Goal: Book appointment/travel/reservation

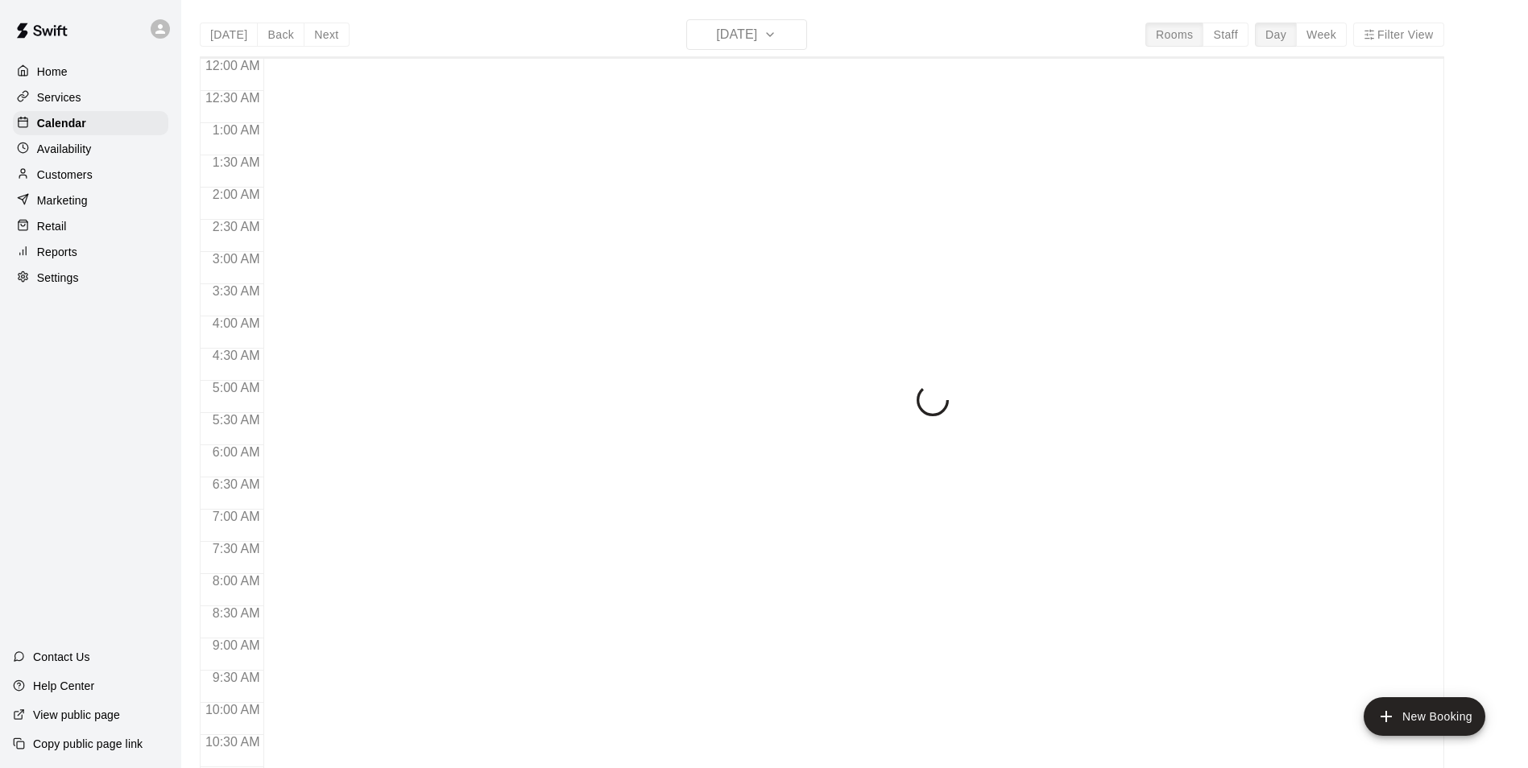
scroll to position [675, 0]
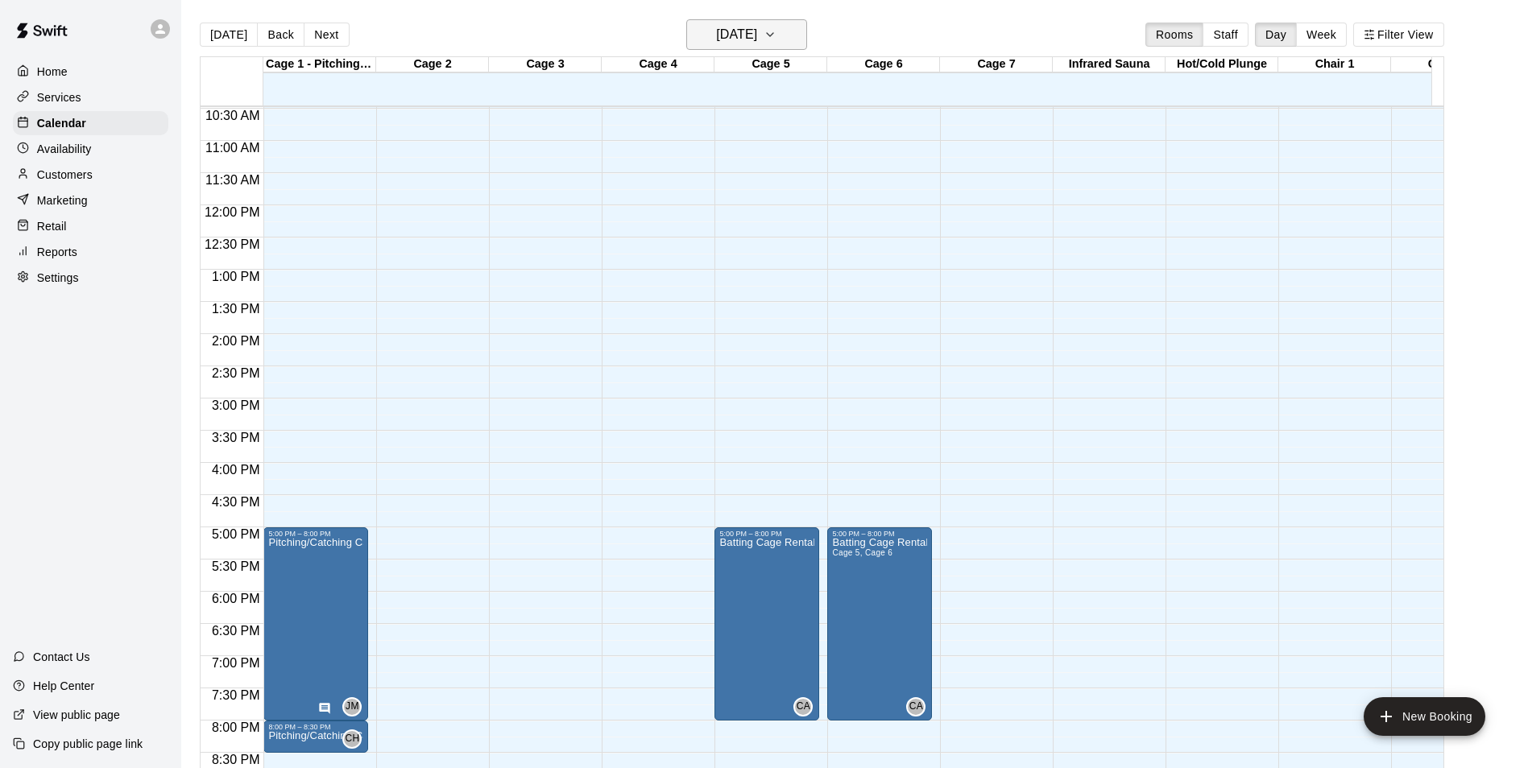
click at [755, 40] on h6 "[DATE]" at bounding box center [736, 34] width 41 height 23
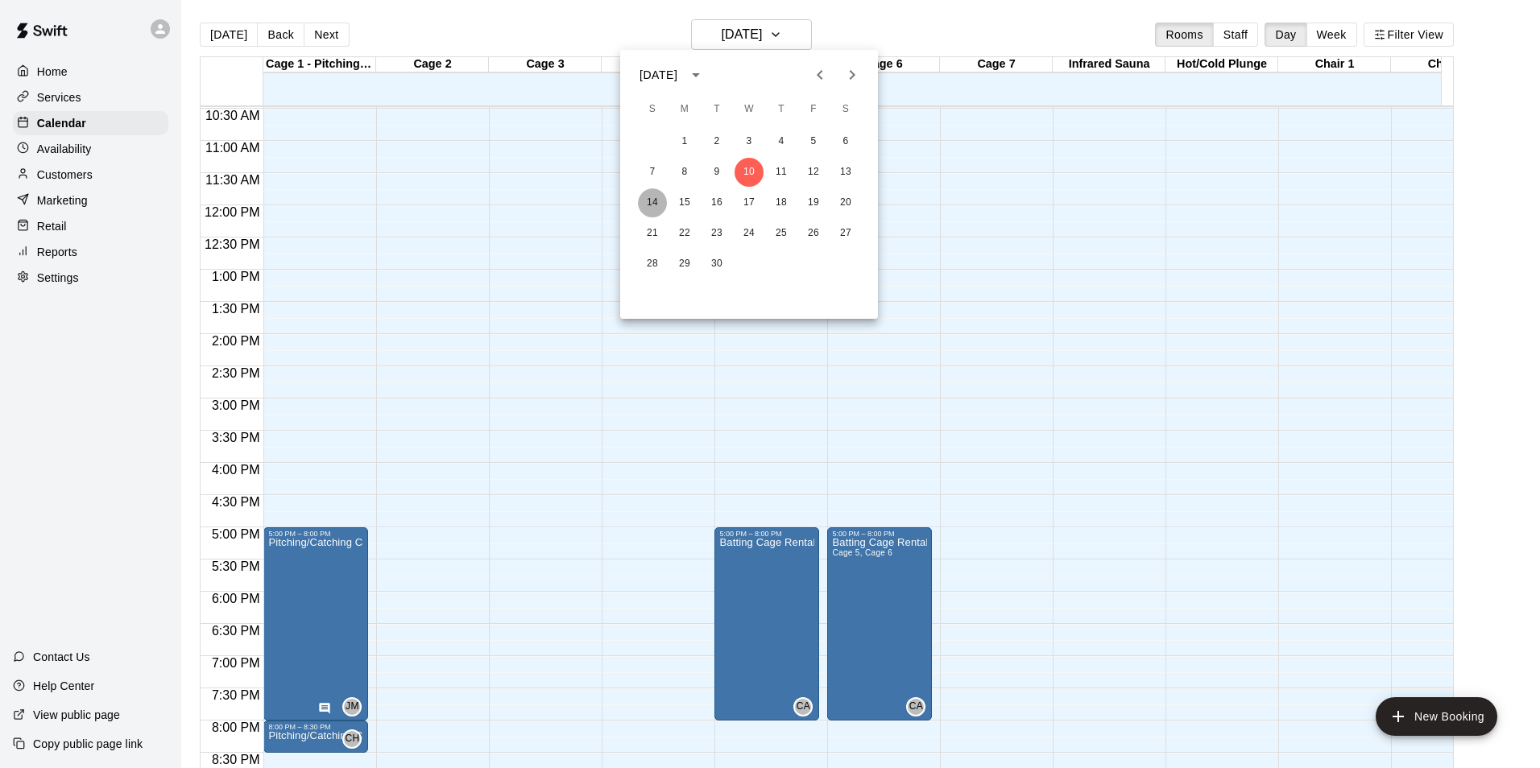
click at [656, 197] on button "14" at bounding box center [652, 202] width 29 height 29
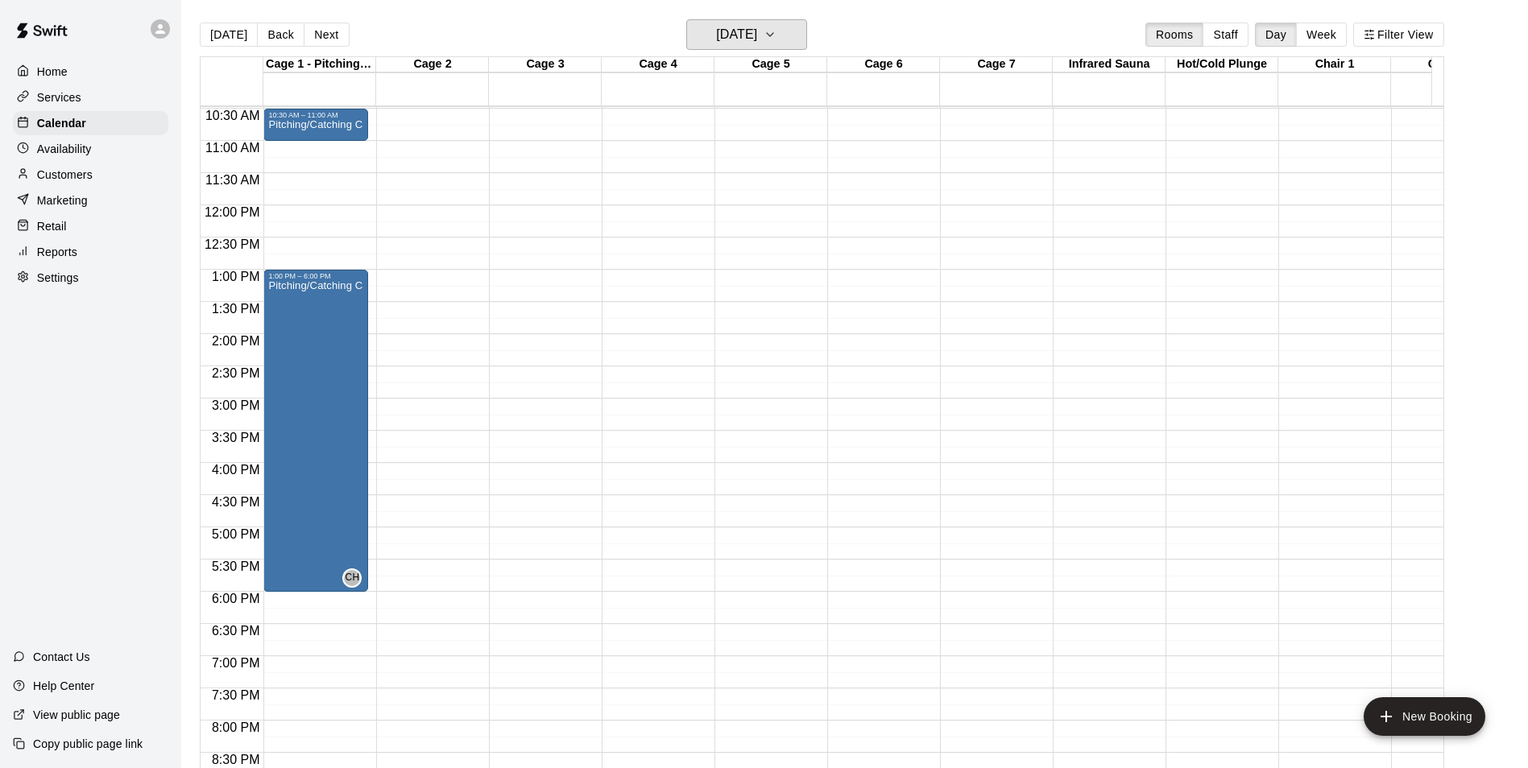
scroll to position [514, 0]
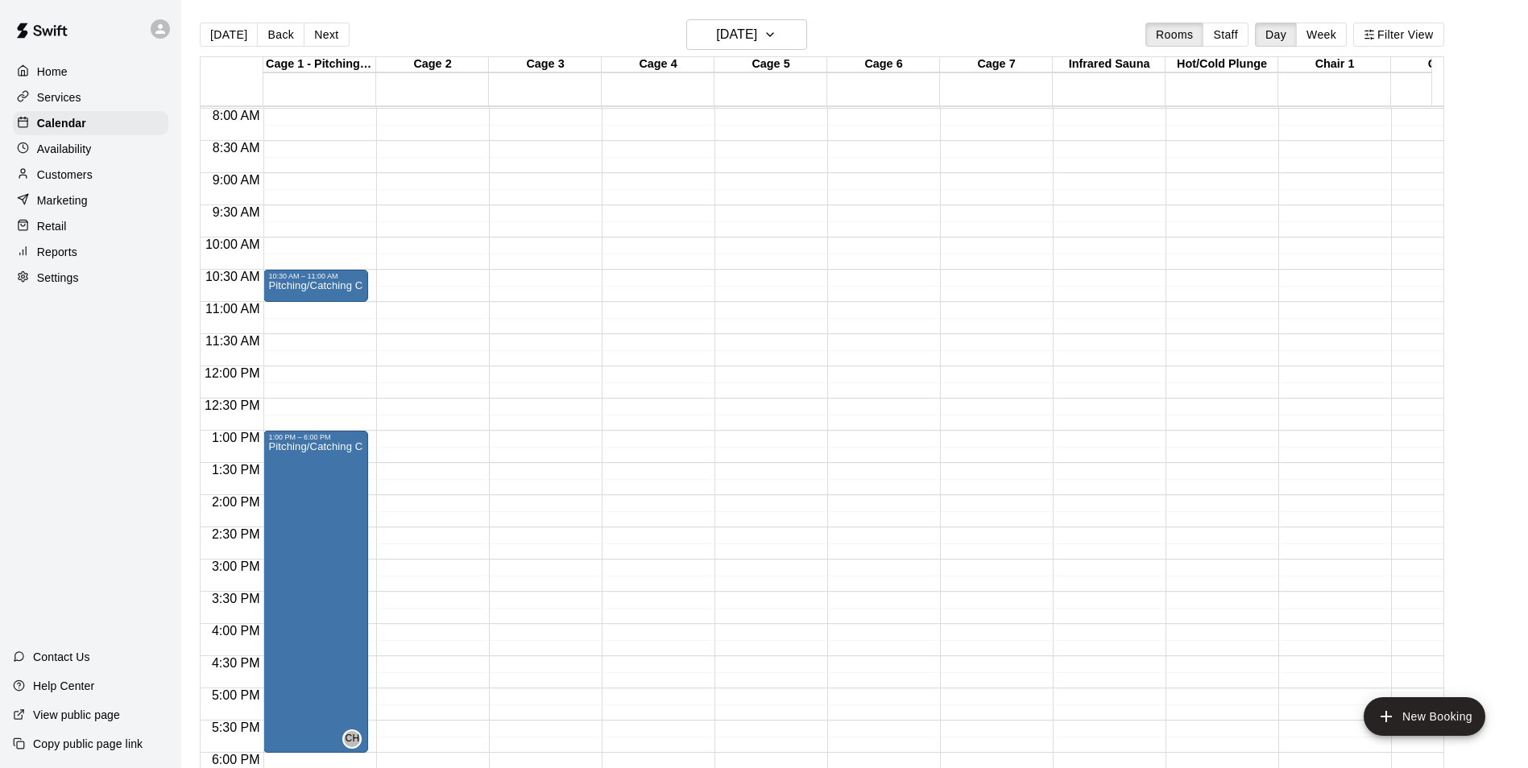
click at [61, 172] on p "Customers" at bounding box center [65, 175] width 56 height 16
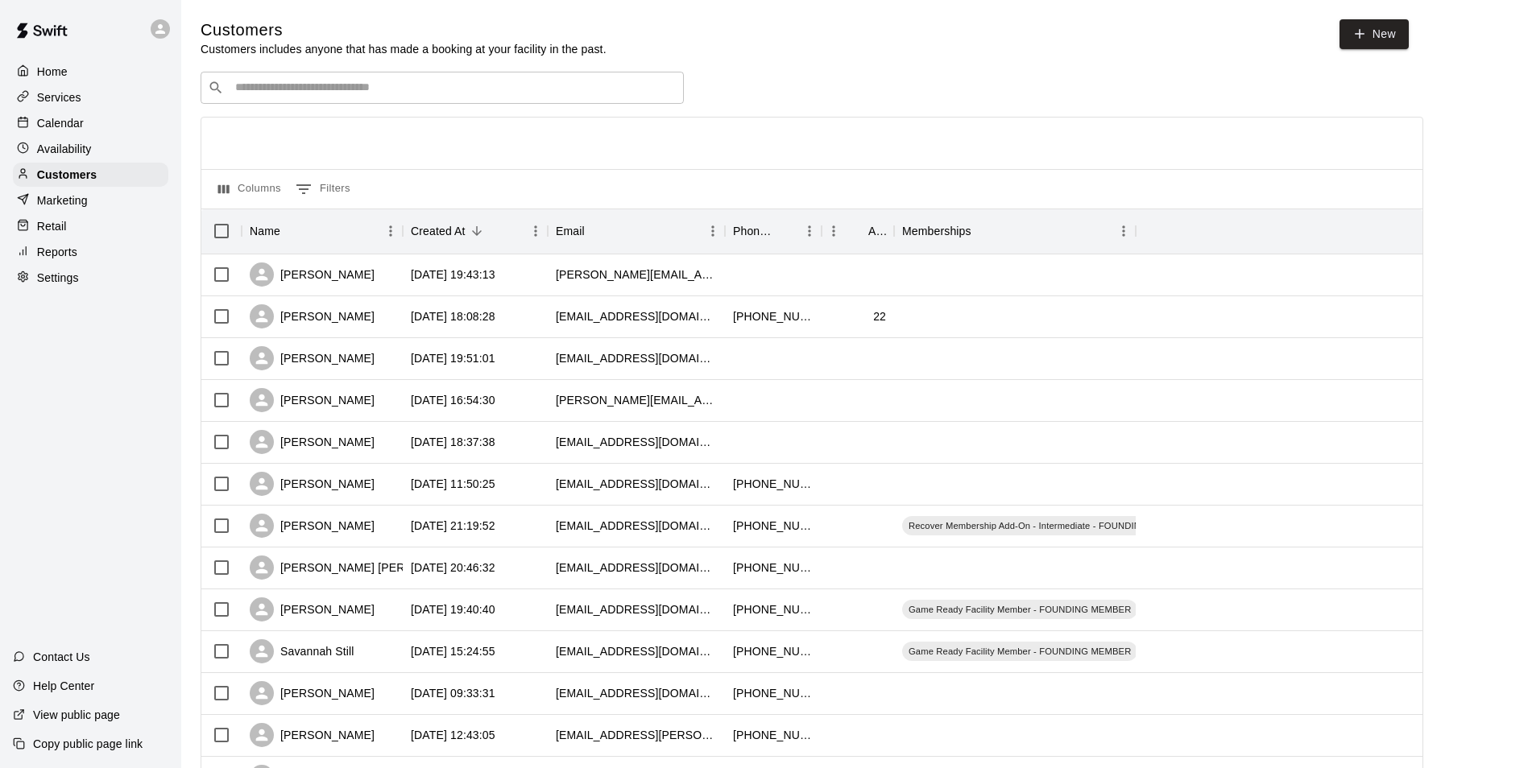
click at [321, 89] on input "Search customers by name or email" at bounding box center [453, 88] width 446 height 16
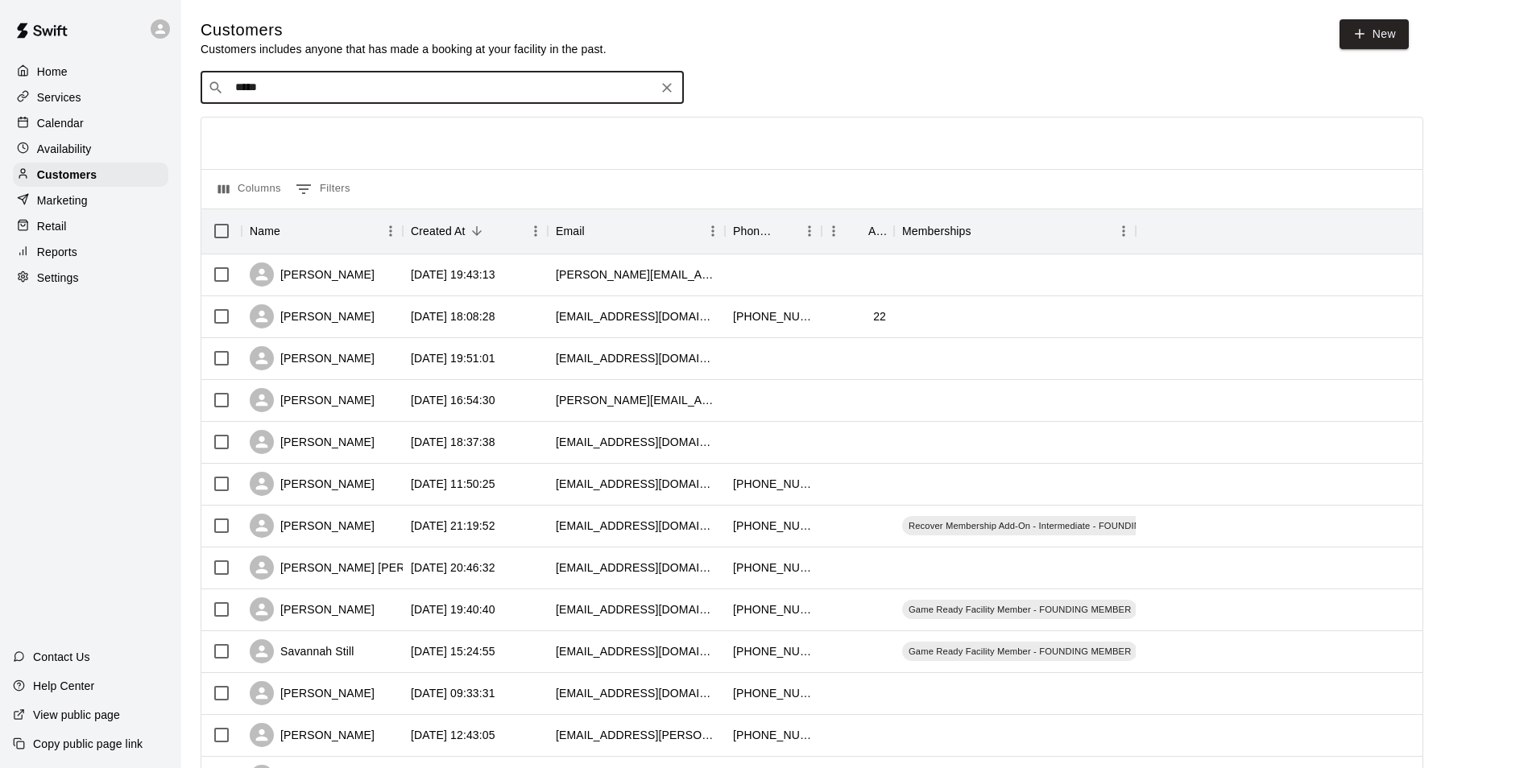
type input "******"
click at [282, 129] on p "[PERSON_NAME]" at bounding box center [295, 123] width 98 height 17
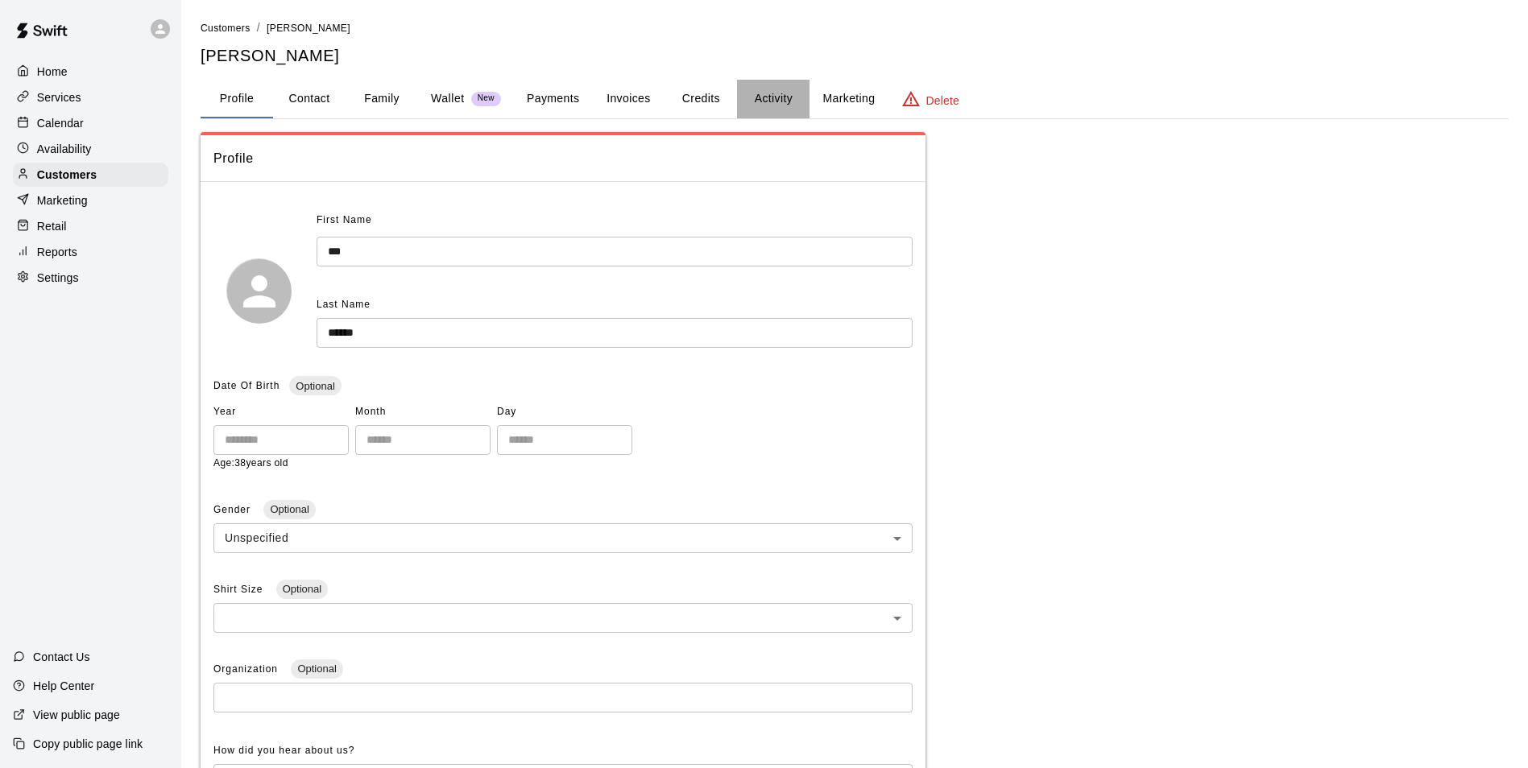
click at [776, 106] on button "Activity" at bounding box center [773, 99] width 72 height 39
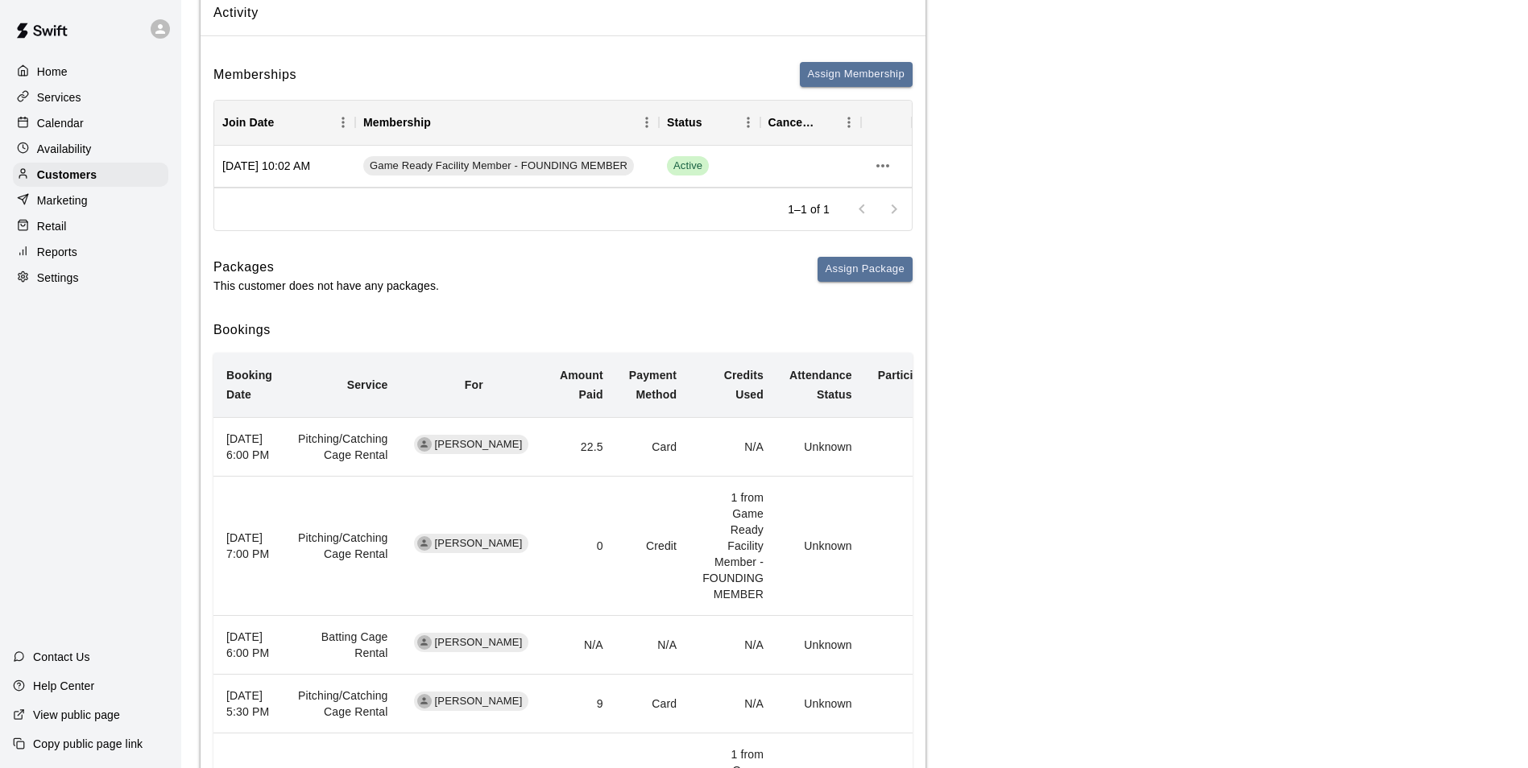
scroll to position [81, 0]
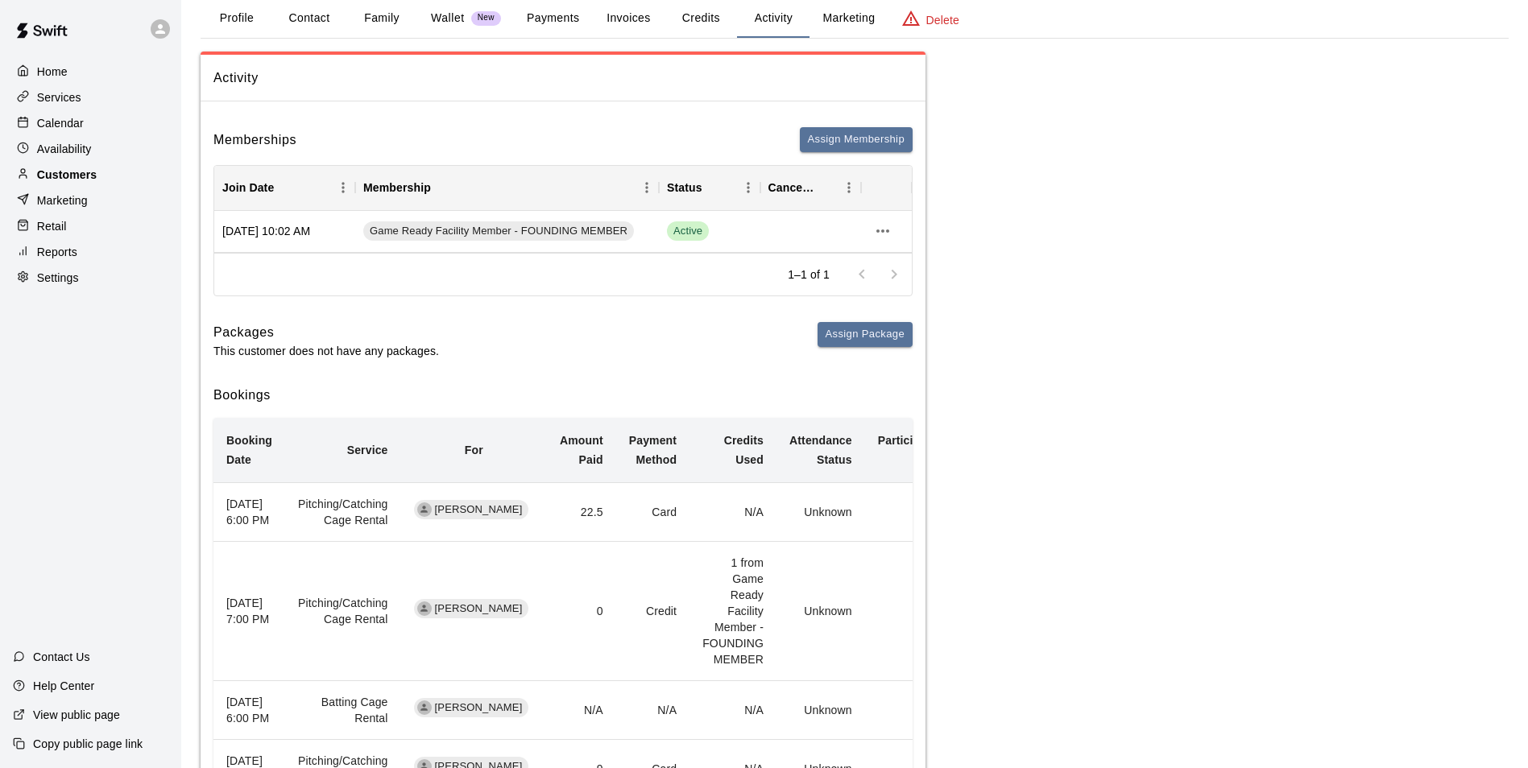
drag, startPoint x: 55, startPoint y: 123, endPoint x: 144, endPoint y: 177, distance: 104.4
click at [55, 123] on p "Calendar" at bounding box center [60, 123] width 47 height 16
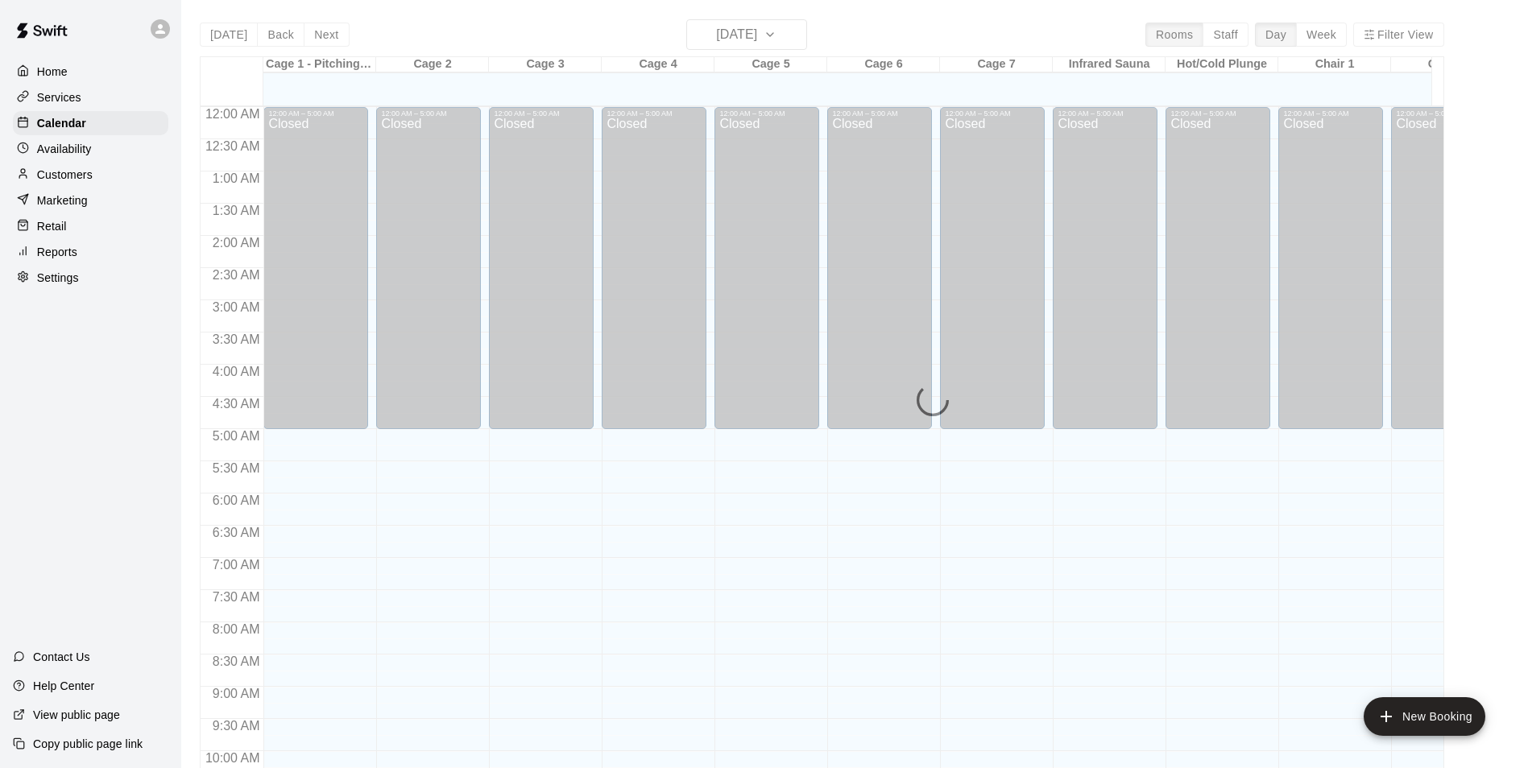
scroll to position [677, 0]
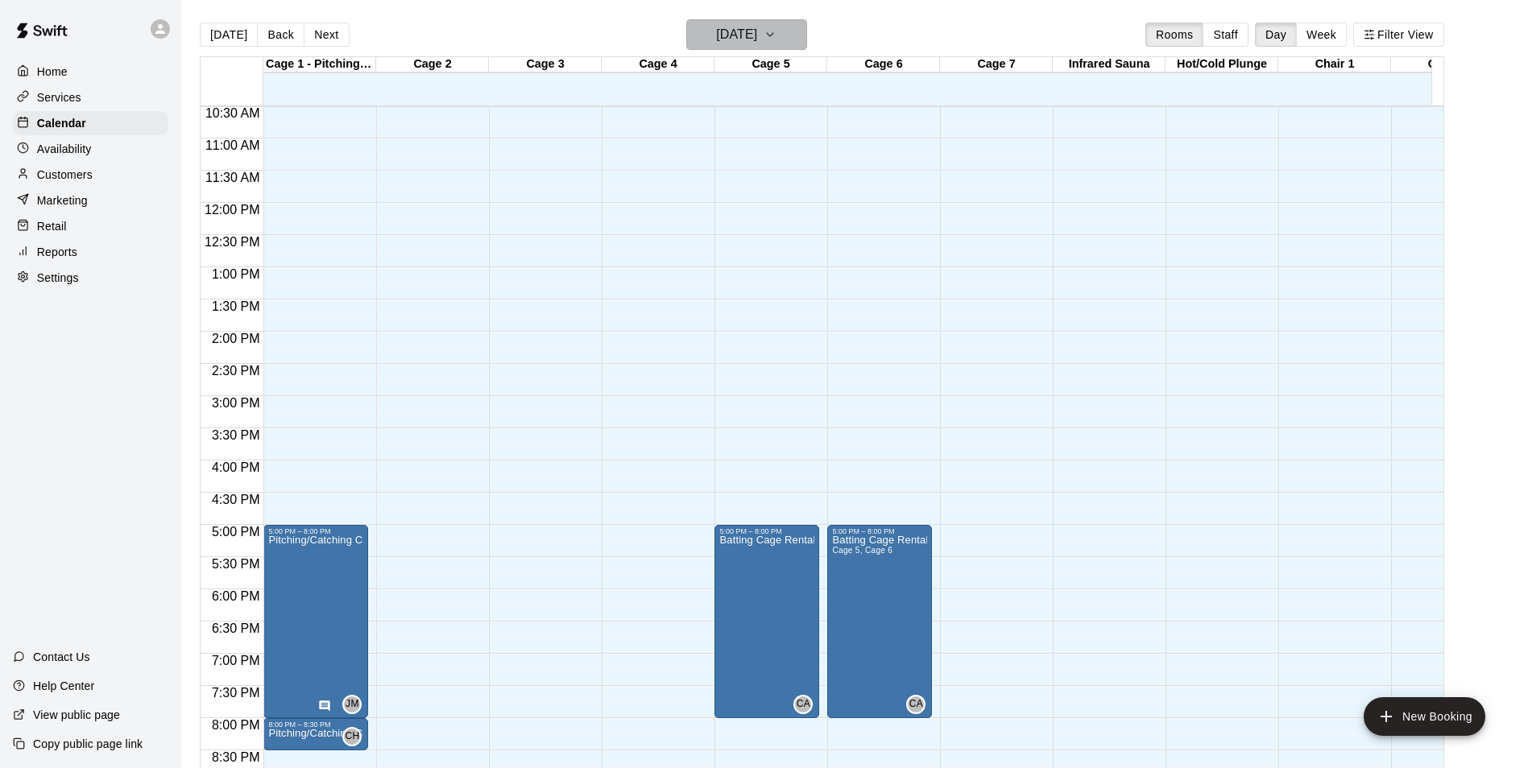
click at [796, 42] on button "[DATE]" at bounding box center [746, 34] width 121 height 31
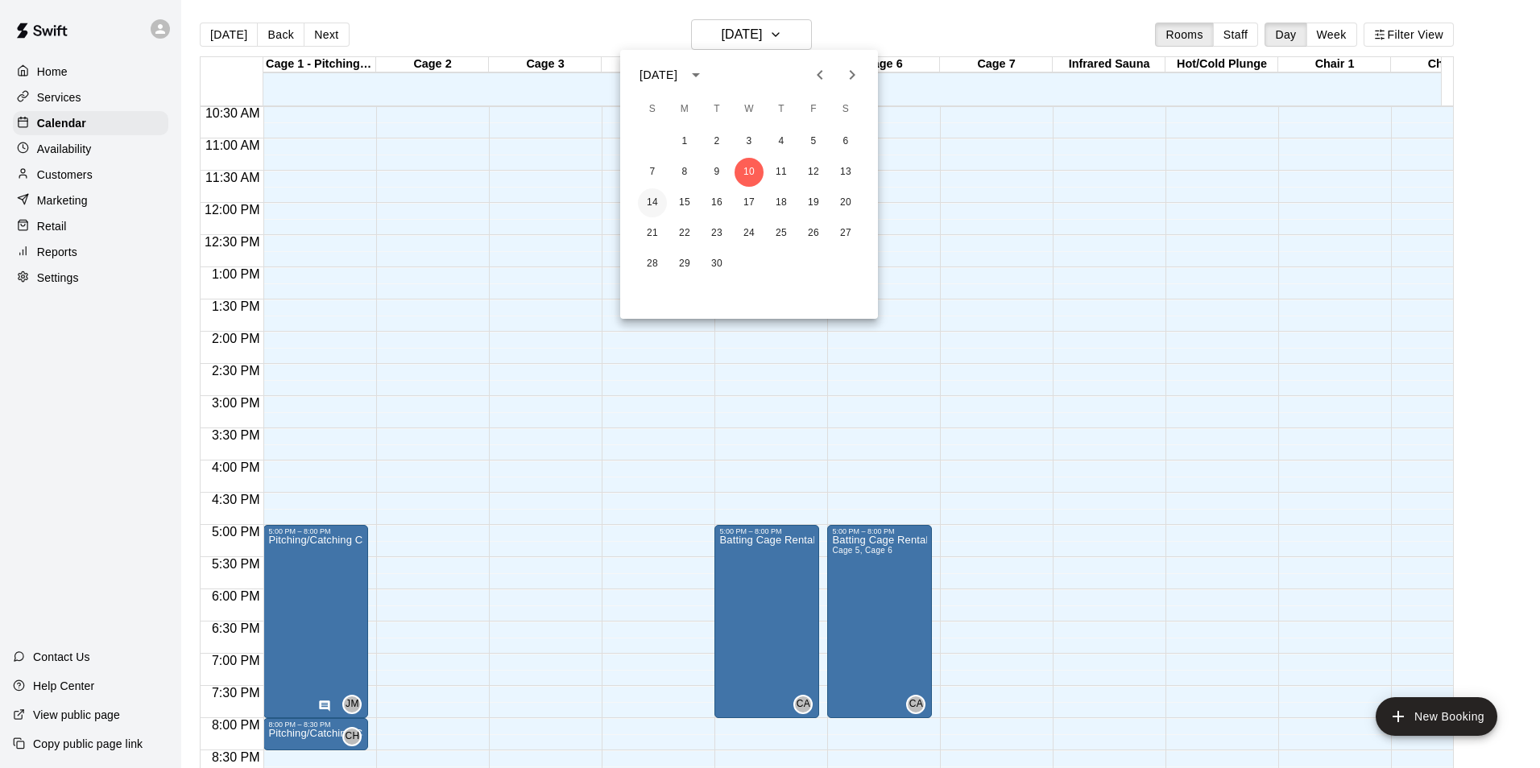
click at [646, 202] on button "14" at bounding box center [652, 202] width 29 height 29
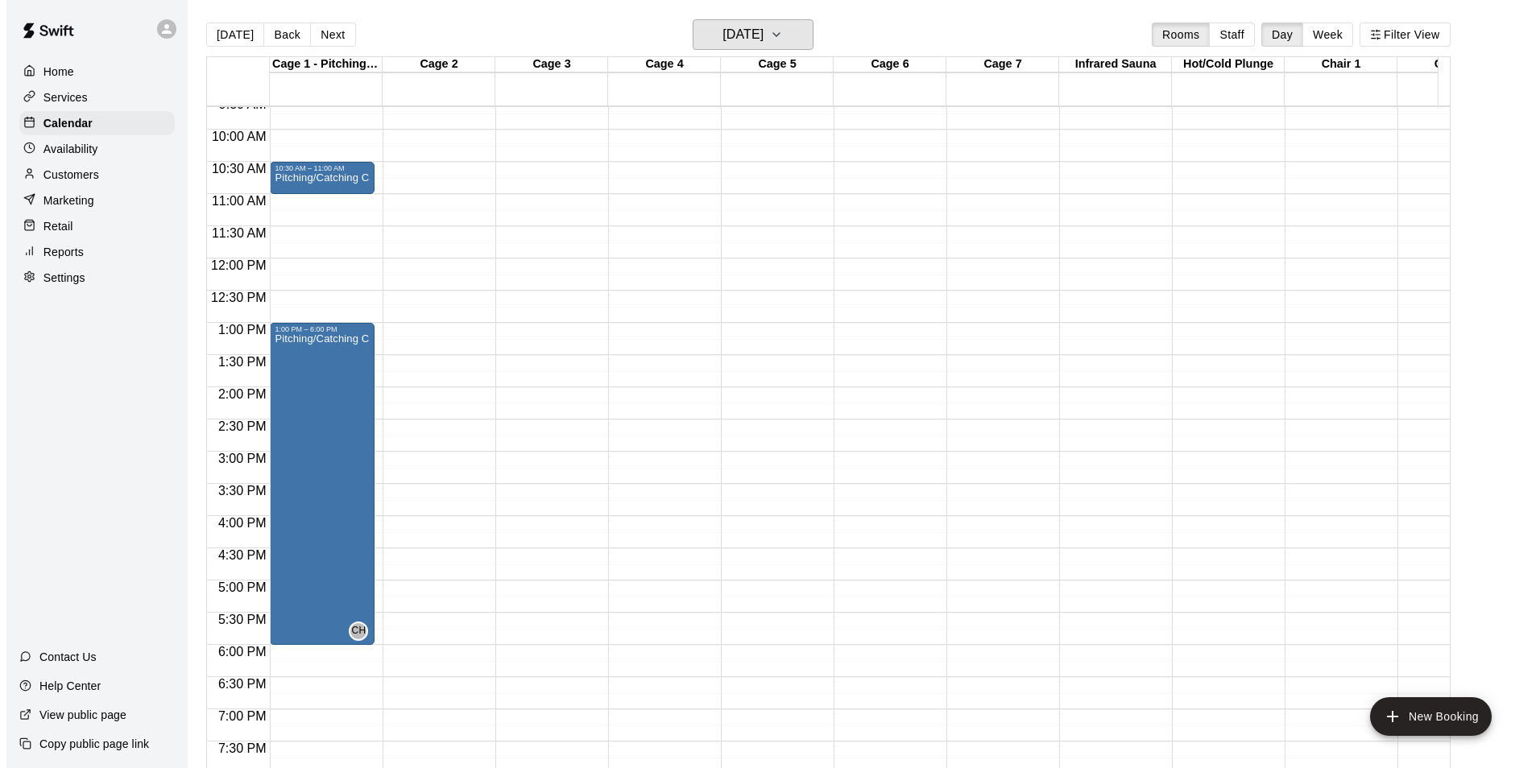
scroll to position [597, 0]
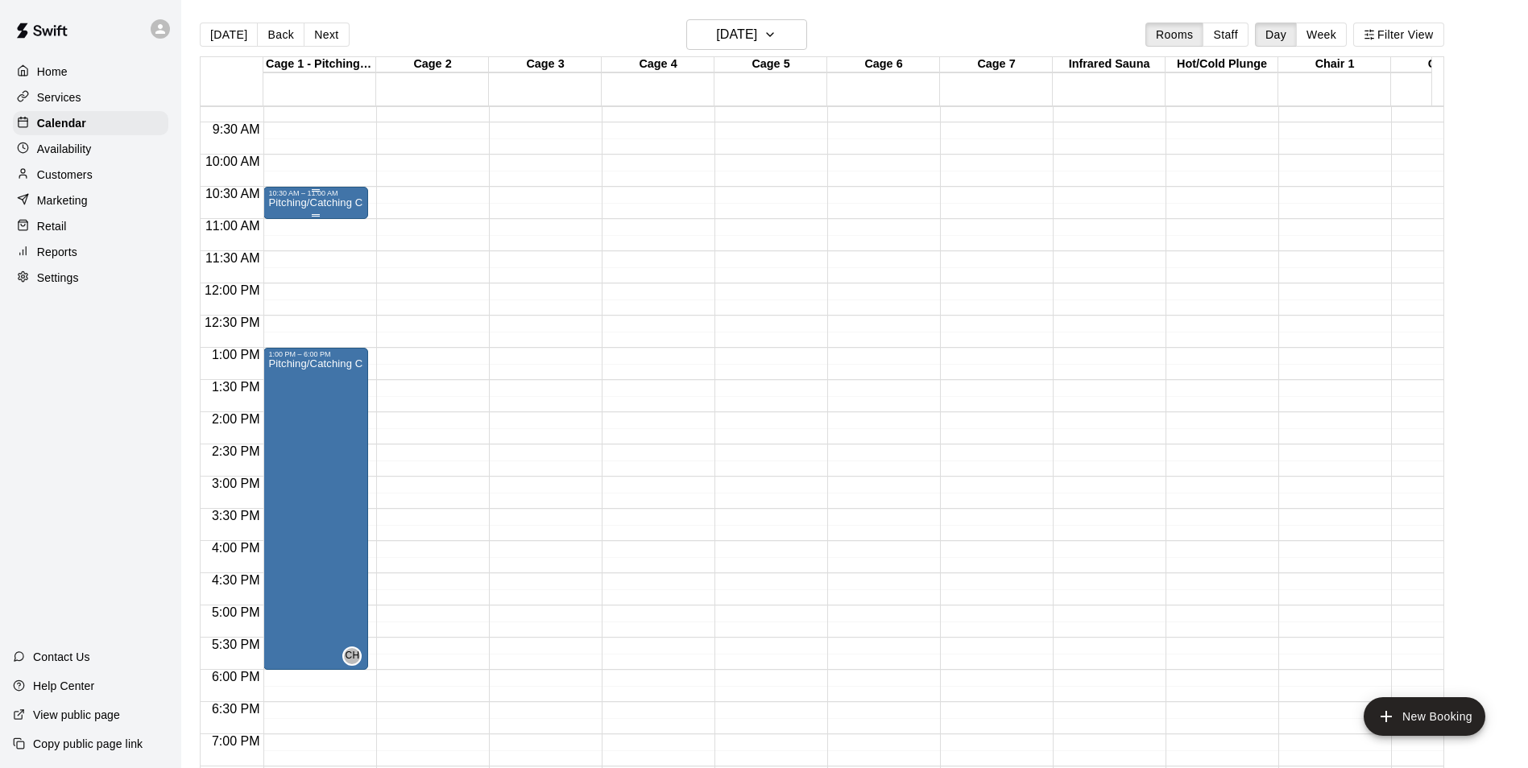
click at [323, 197] on div "10:30 AM – 11:00 AM" at bounding box center [315, 193] width 95 height 8
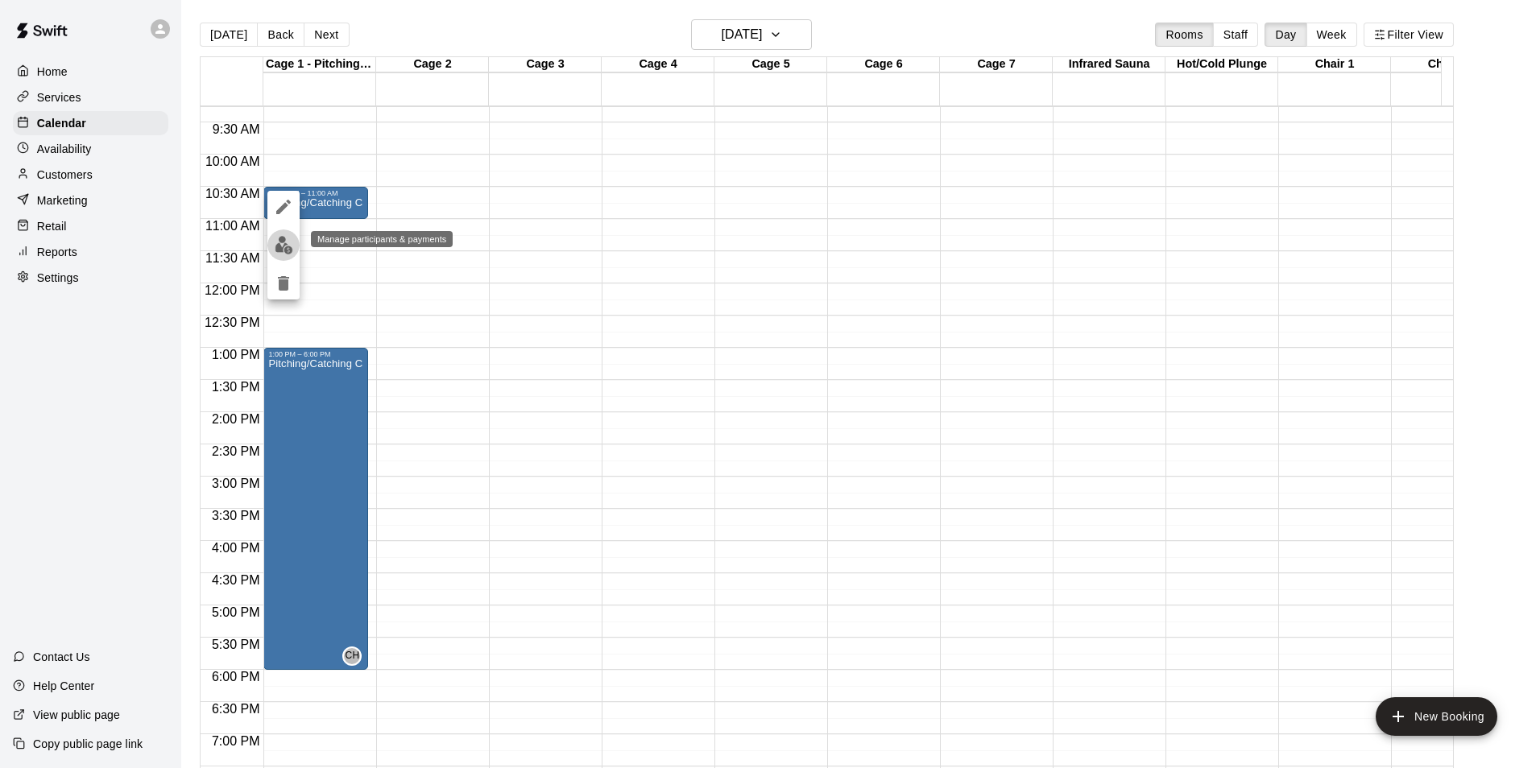
click at [281, 248] on img "edit" at bounding box center [284, 245] width 19 height 19
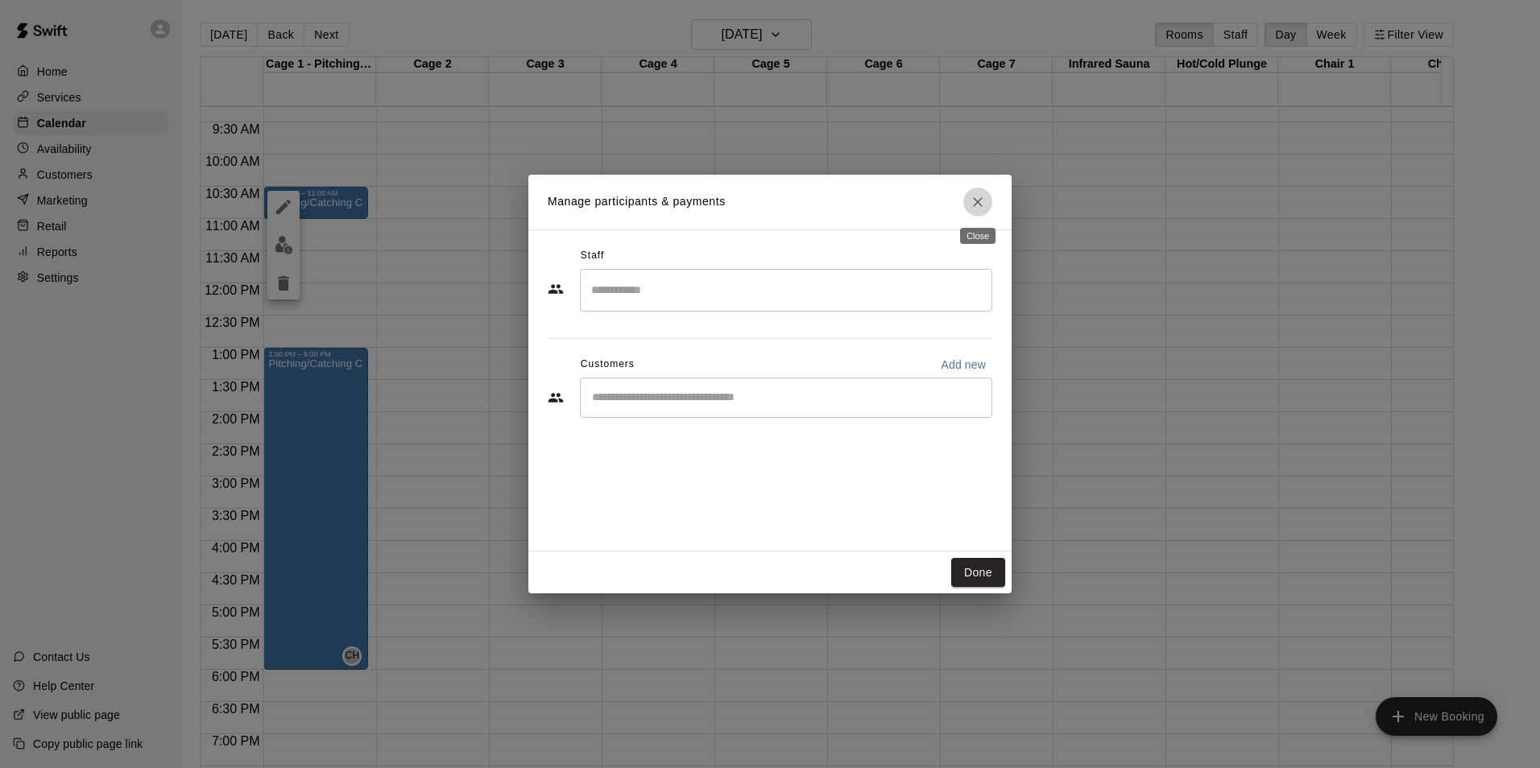
click at [973, 209] on icon "Close" at bounding box center [978, 202] width 16 height 16
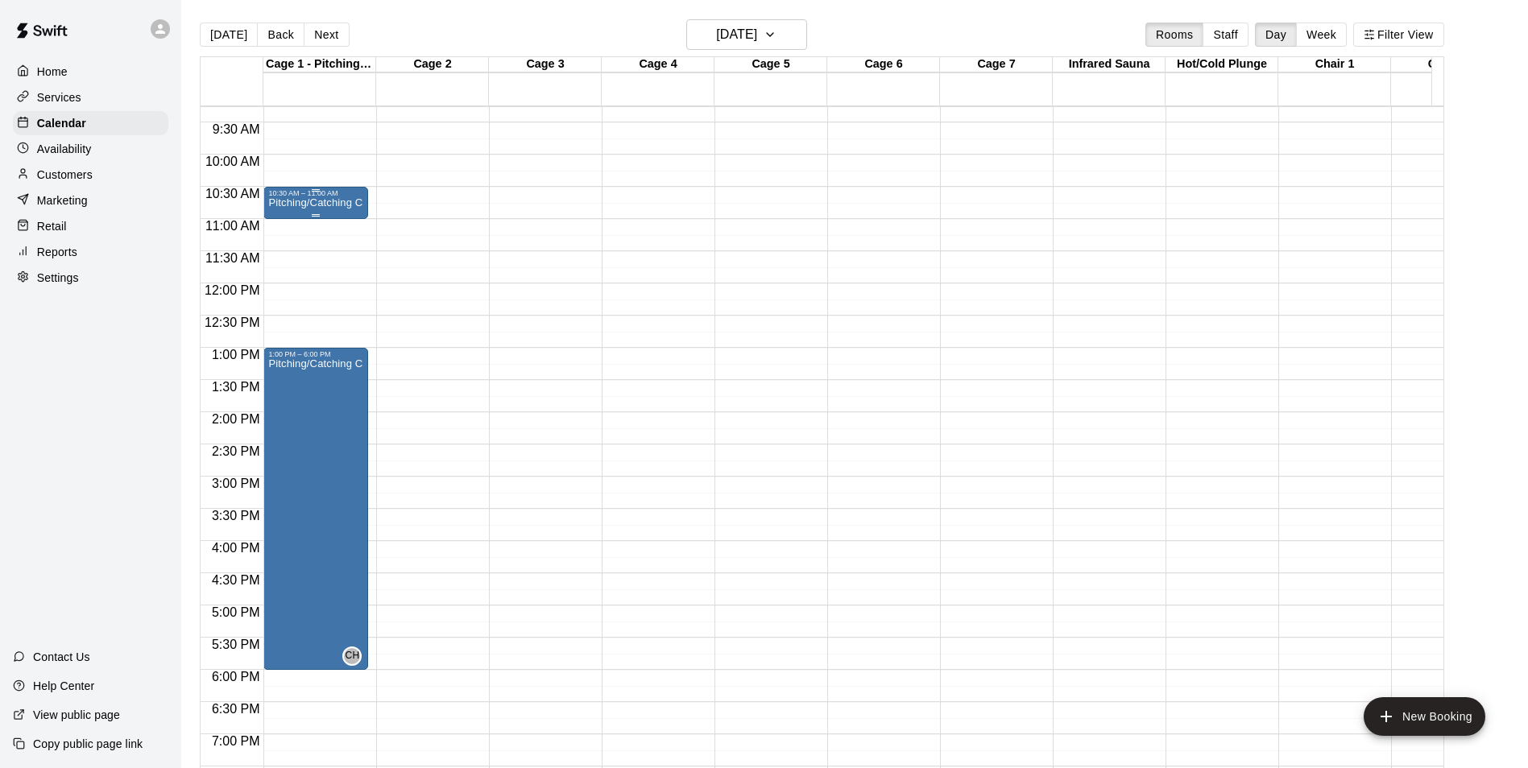
click at [299, 203] on p "Pitching/Catching Cage Rental" at bounding box center [315, 203] width 95 height 0
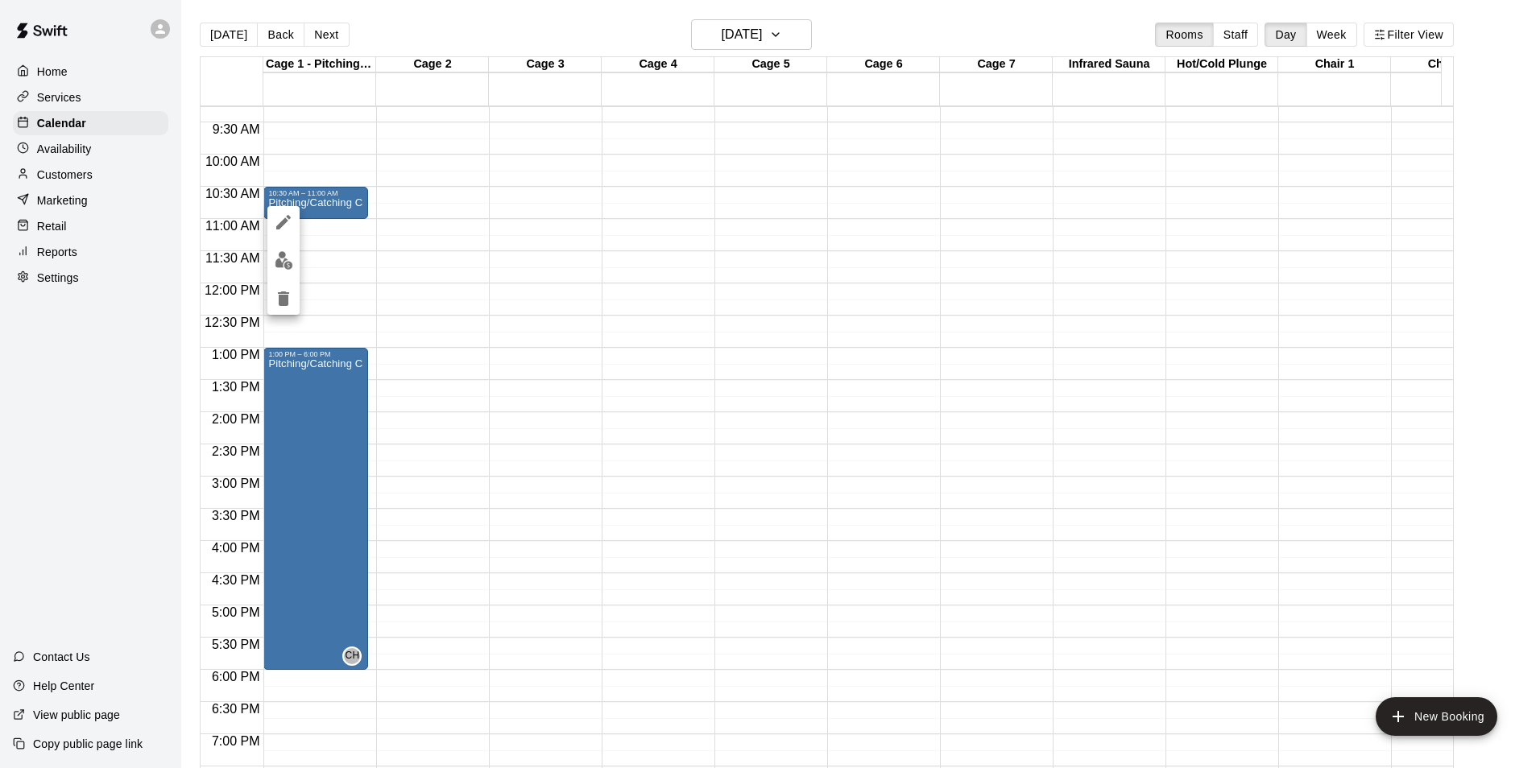
click at [284, 222] on icon "edit" at bounding box center [283, 222] width 14 height 14
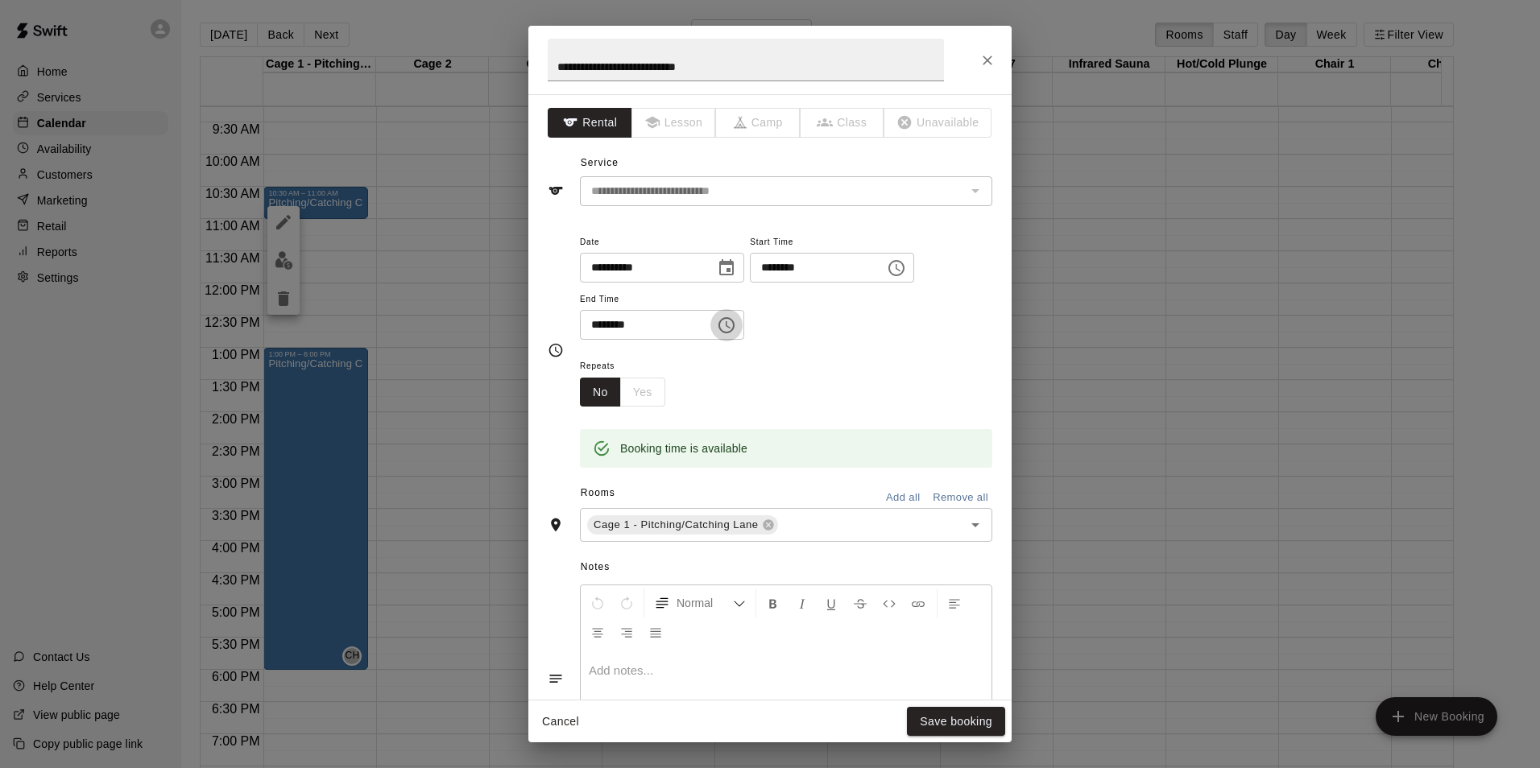
click at [736, 317] on icon "Choose time, selected time is 11:00 AM" at bounding box center [726, 325] width 19 height 19
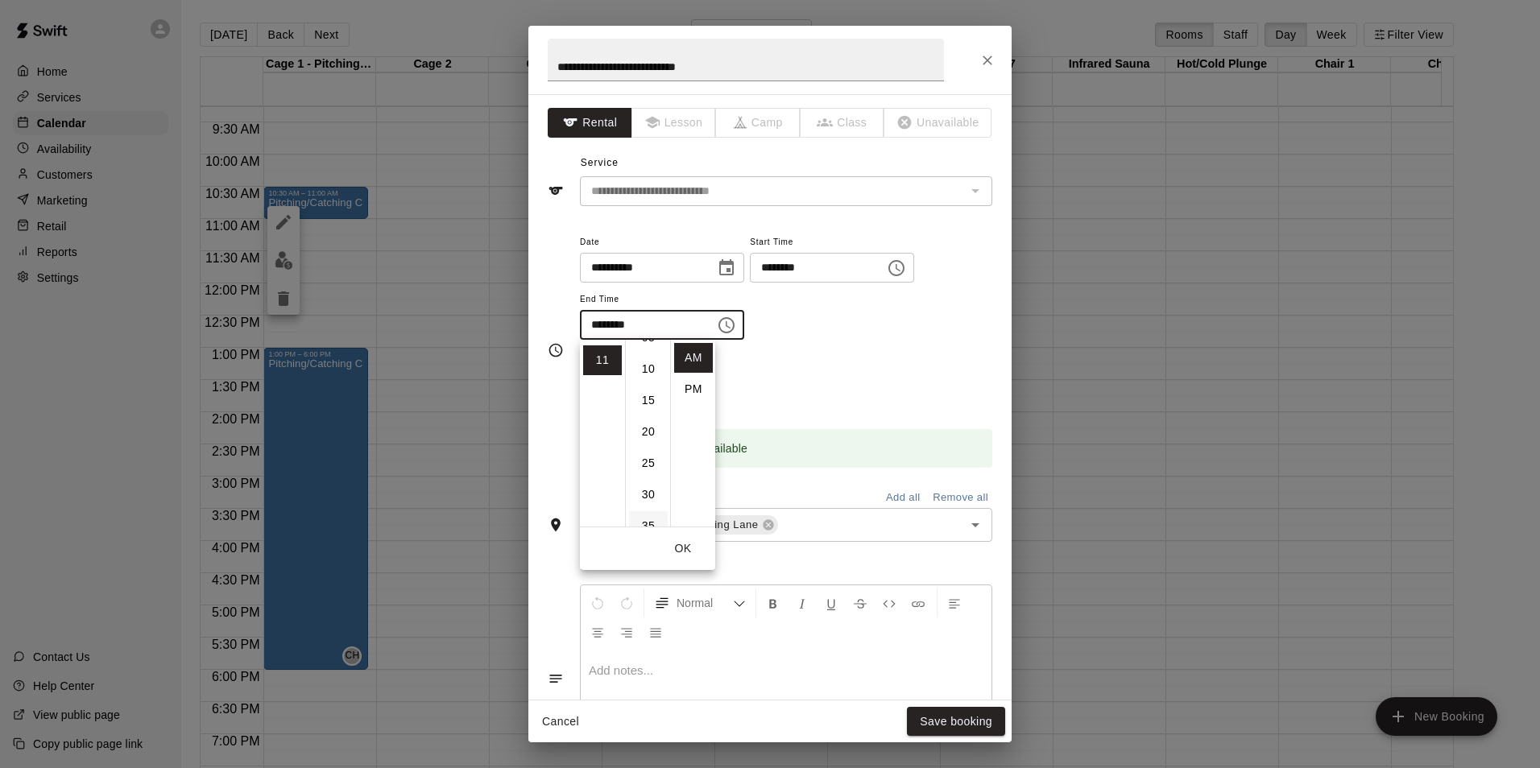
scroll to position [81, 0]
click at [644, 458] on li "30" at bounding box center [648, 466] width 39 height 30
type input "********"
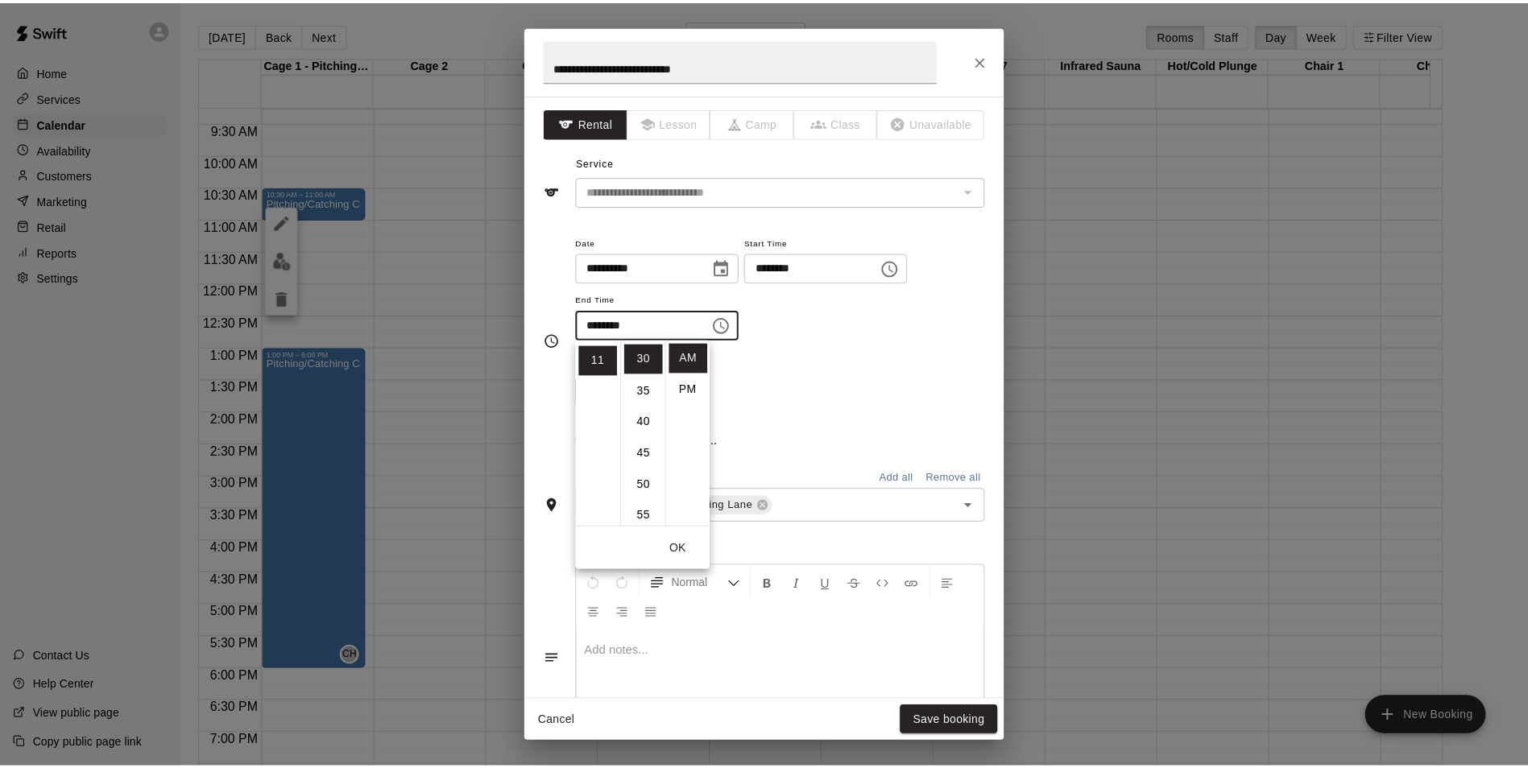
scroll to position [188, 0]
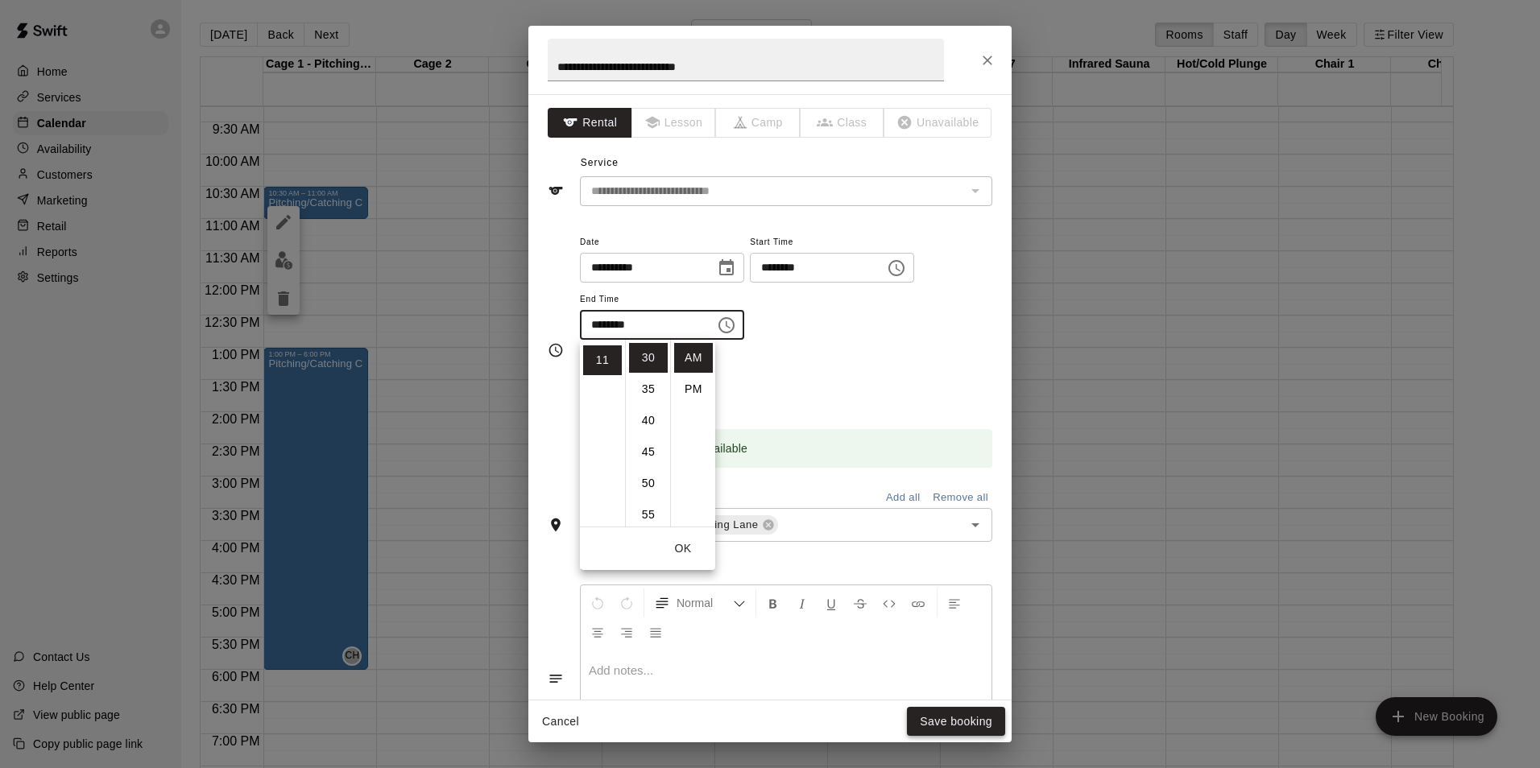
click at [968, 721] on button "Save booking" at bounding box center [956, 722] width 98 height 30
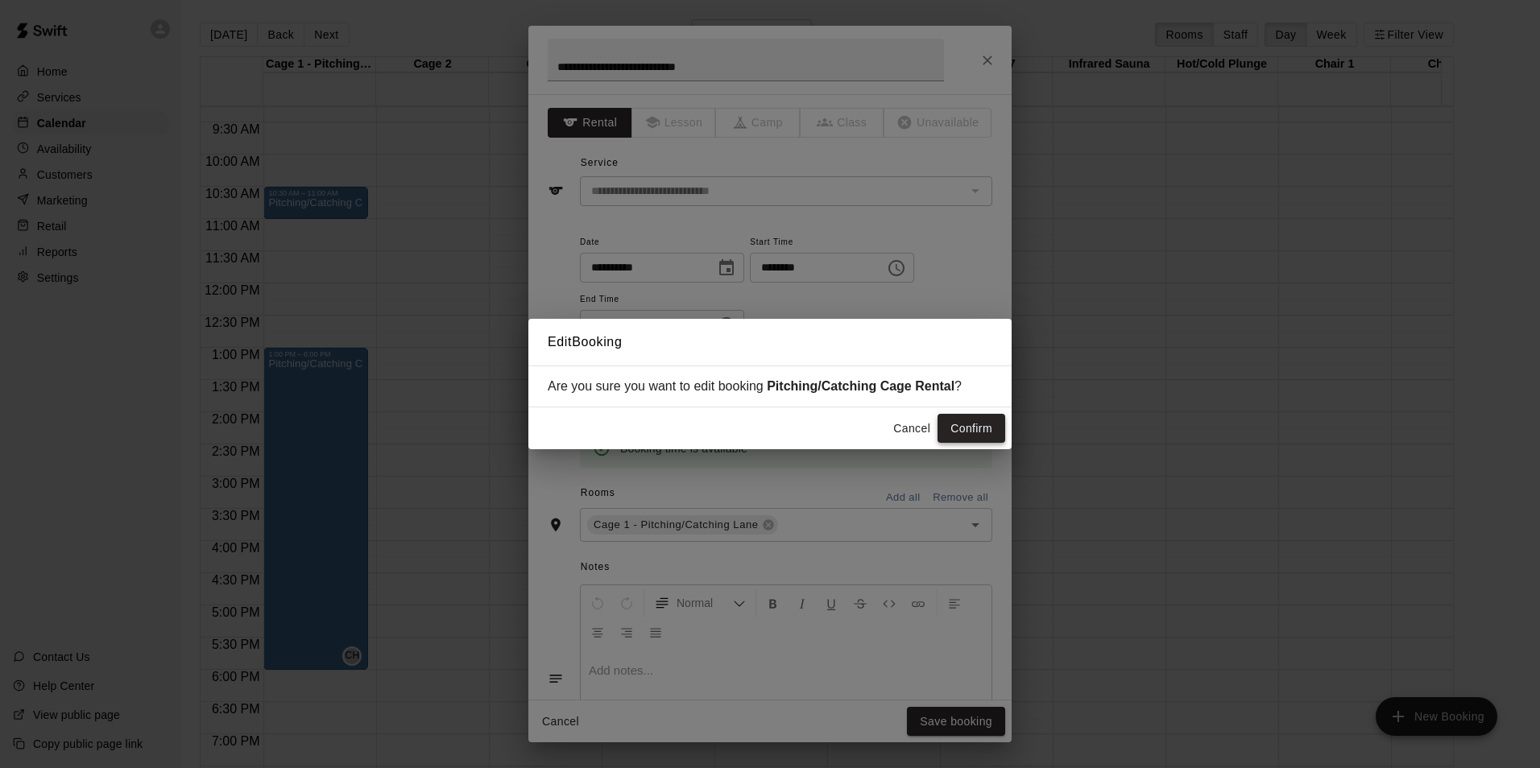
click at [964, 427] on button "Confirm" at bounding box center [972, 429] width 68 height 30
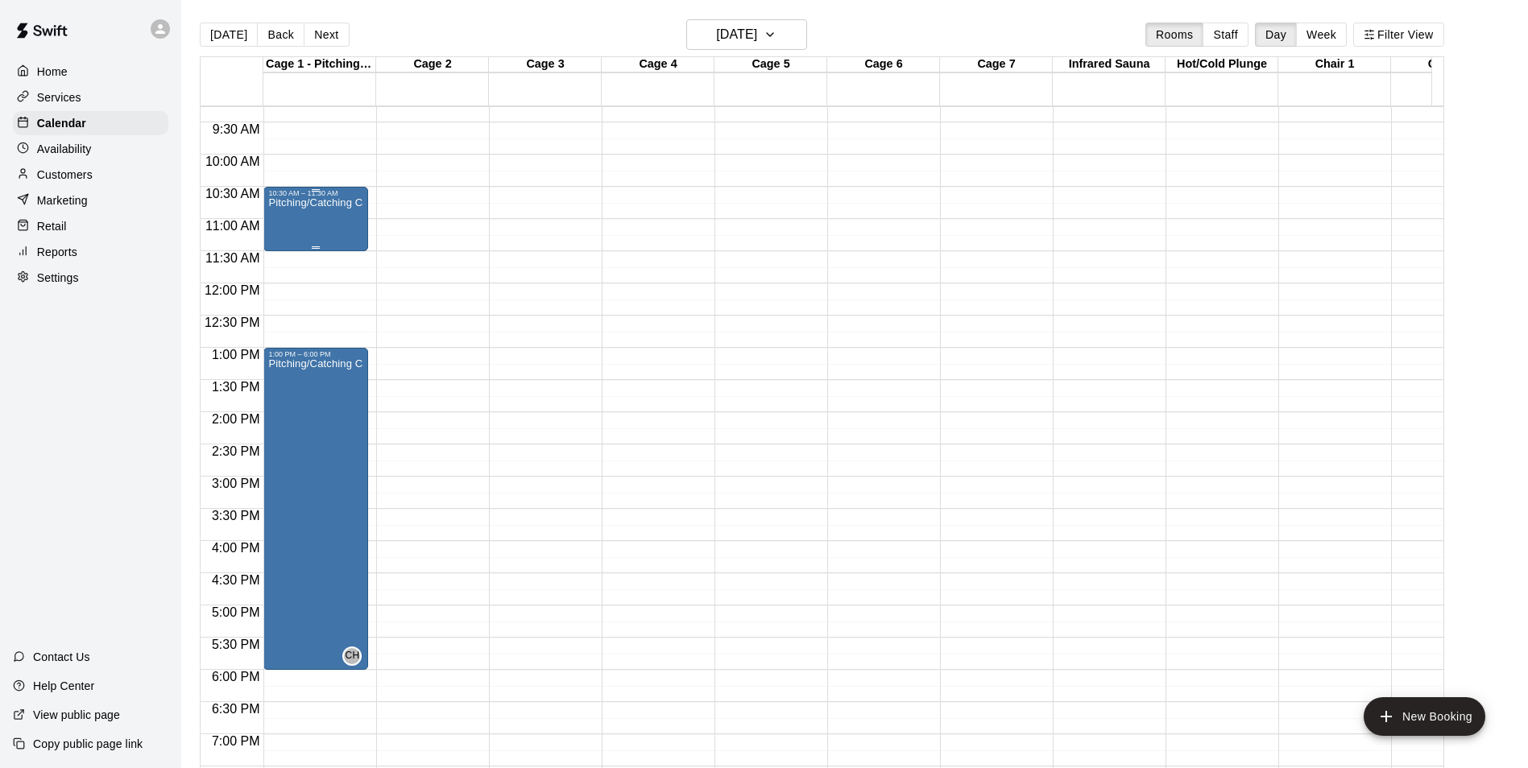
click at [329, 218] on div "Pitching/Catching Cage Rental" at bounding box center [315, 581] width 95 height 768
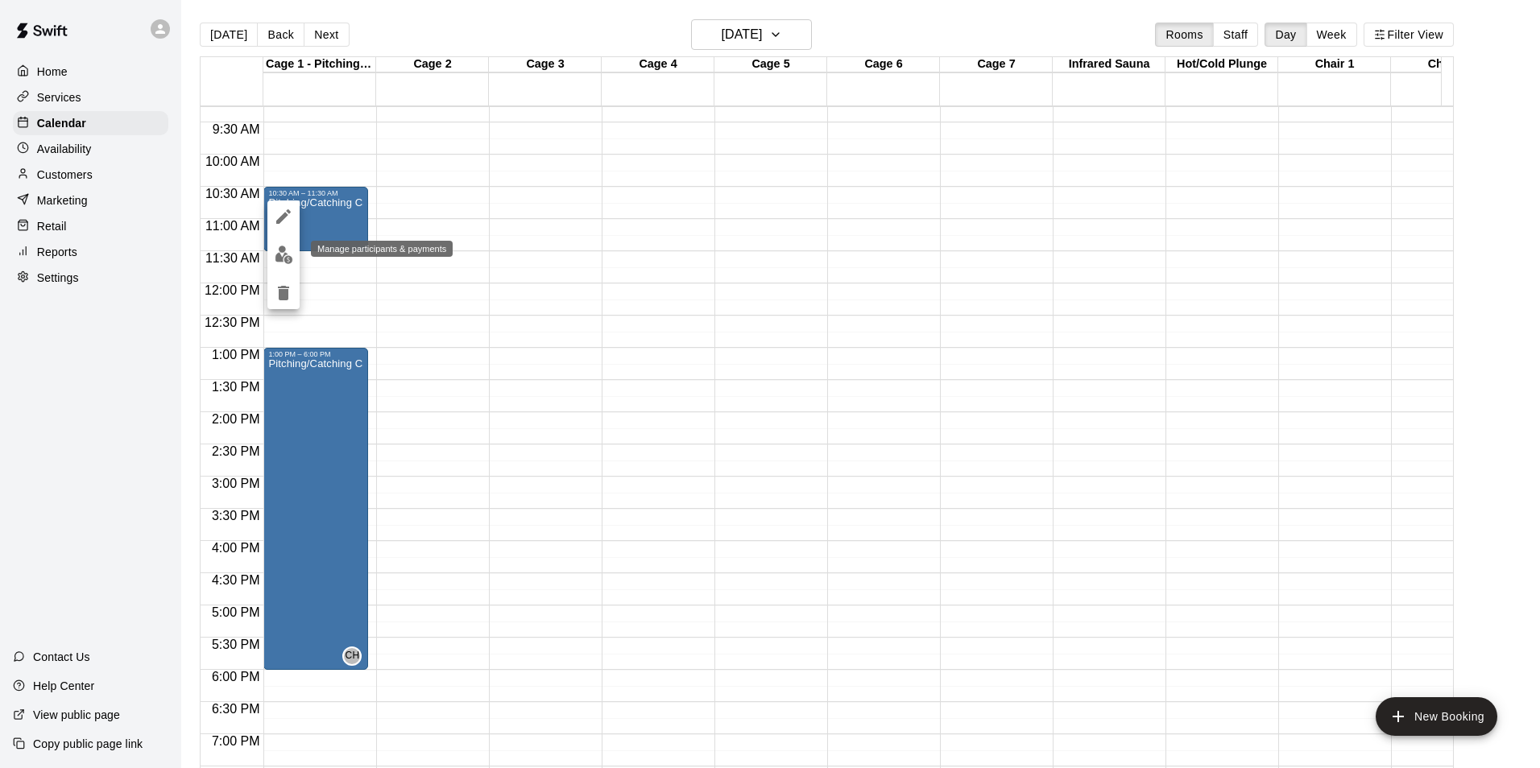
click at [288, 259] on img "edit" at bounding box center [284, 255] width 19 height 19
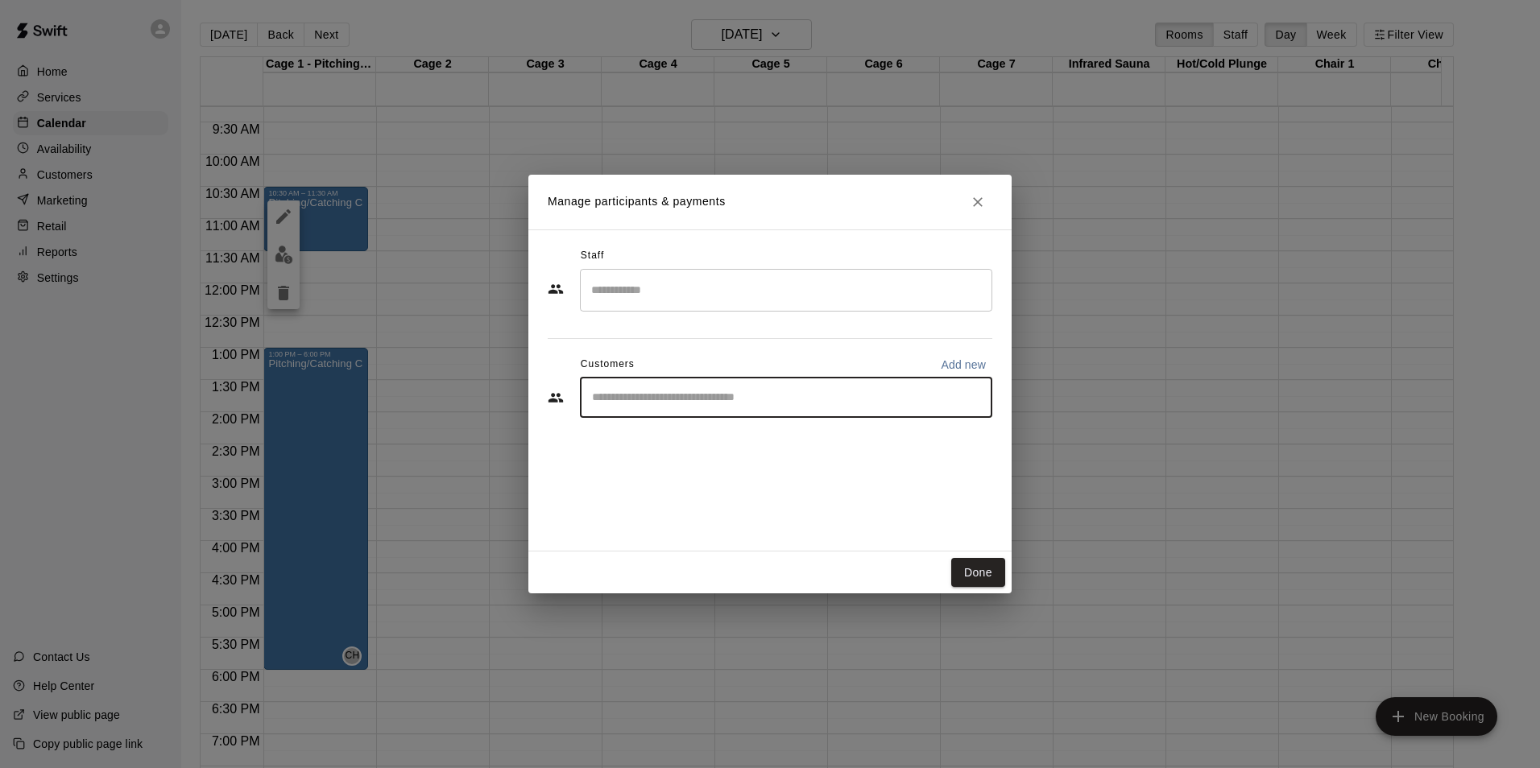
click at [628, 392] on input "Start typing to search customers..." at bounding box center [786, 398] width 398 height 16
type input "*****"
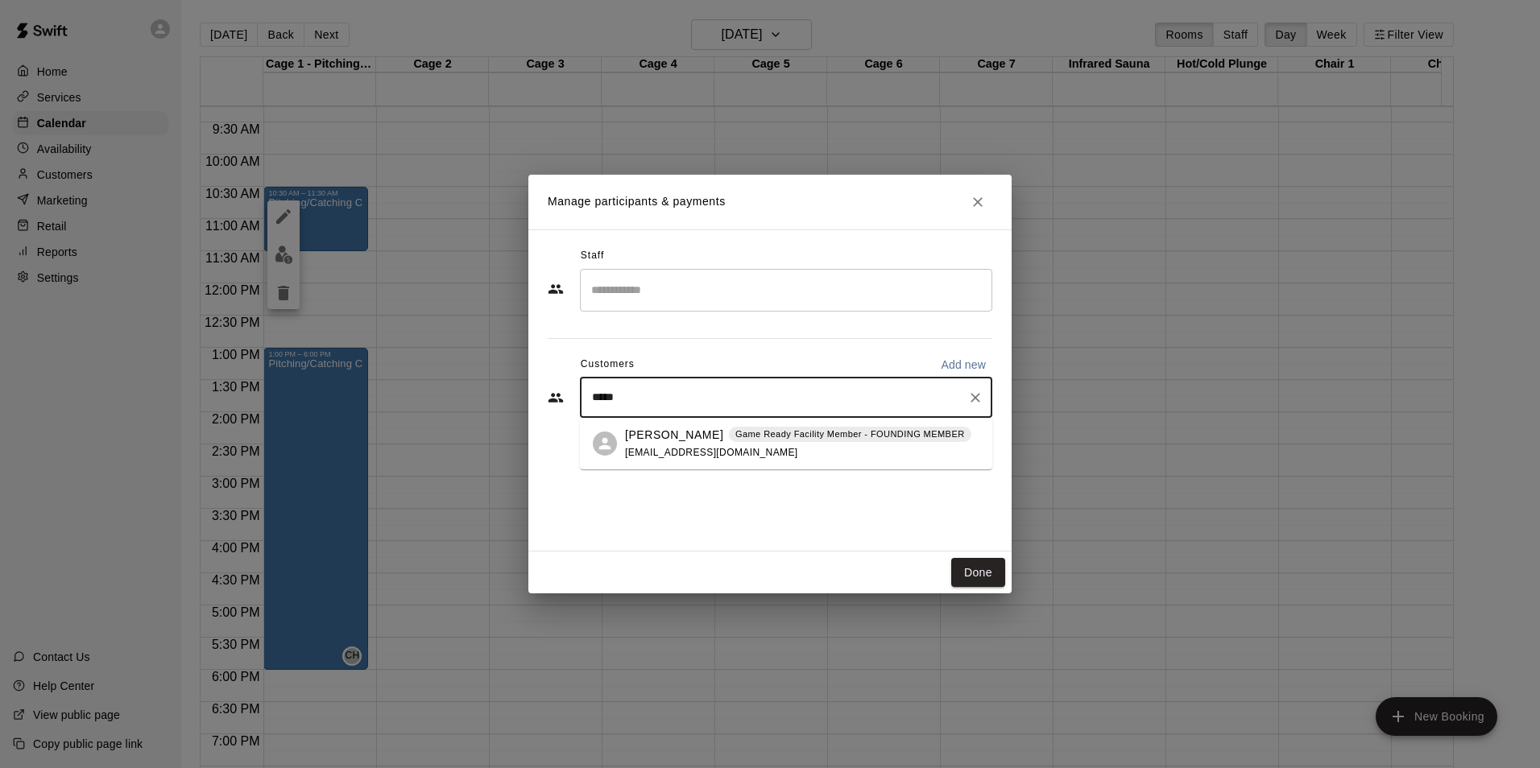
click at [685, 454] on span "[EMAIL_ADDRESS][DOMAIN_NAME]" at bounding box center [711, 452] width 173 height 11
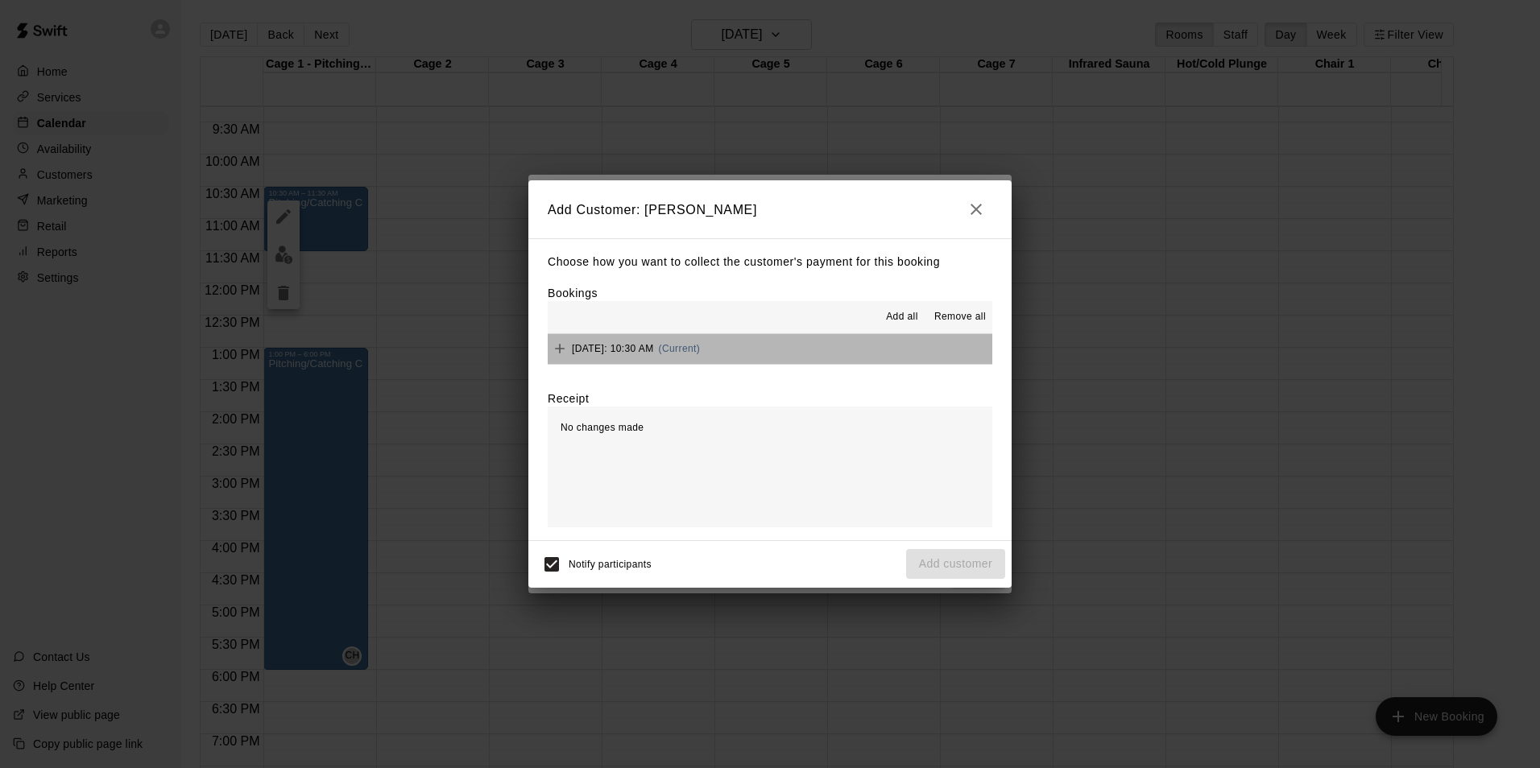
click at [896, 353] on button "[DATE]: 10:30 AM (Current)" at bounding box center [770, 349] width 445 height 30
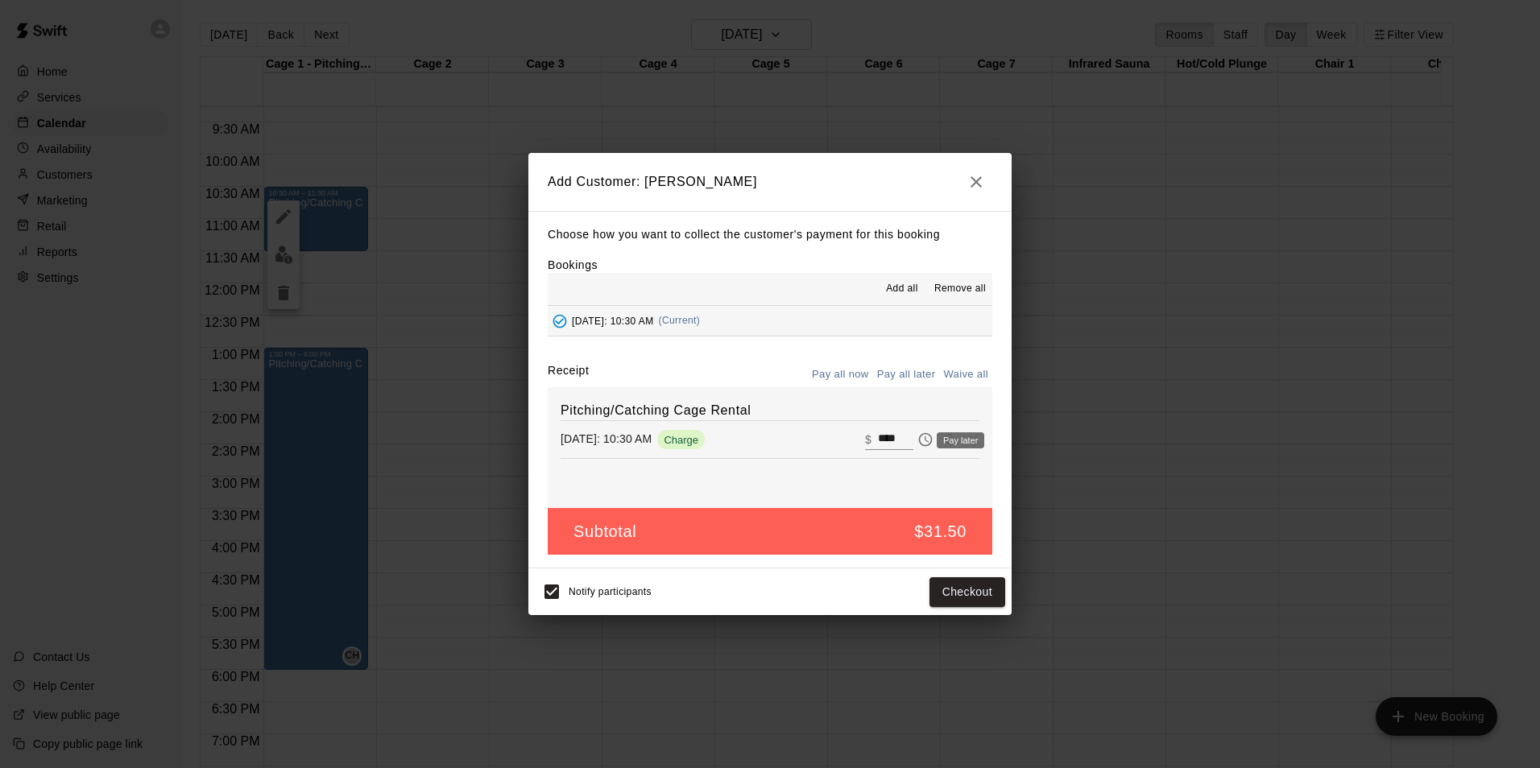
click at [917, 445] on icon "Pay later" at bounding box center [925, 440] width 16 height 16
click at [949, 594] on button "Add customer" at bounding box center [955, 593] width 99 height 30
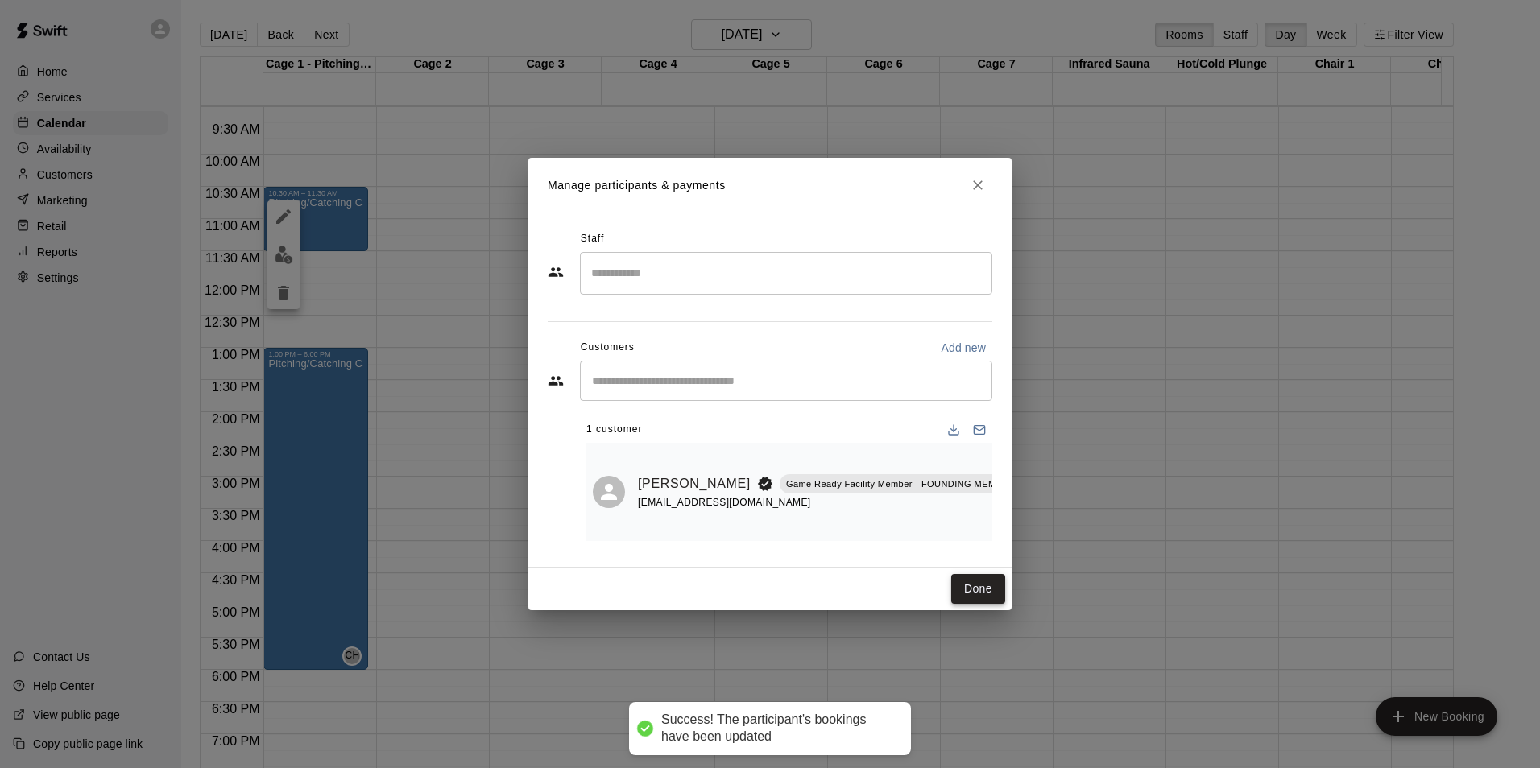
click at [981, 590] on button "Done" at bounding box center [978, 589] width 54 height 30
